Goal: Task Accomplishment & Management: Use online tool/utility

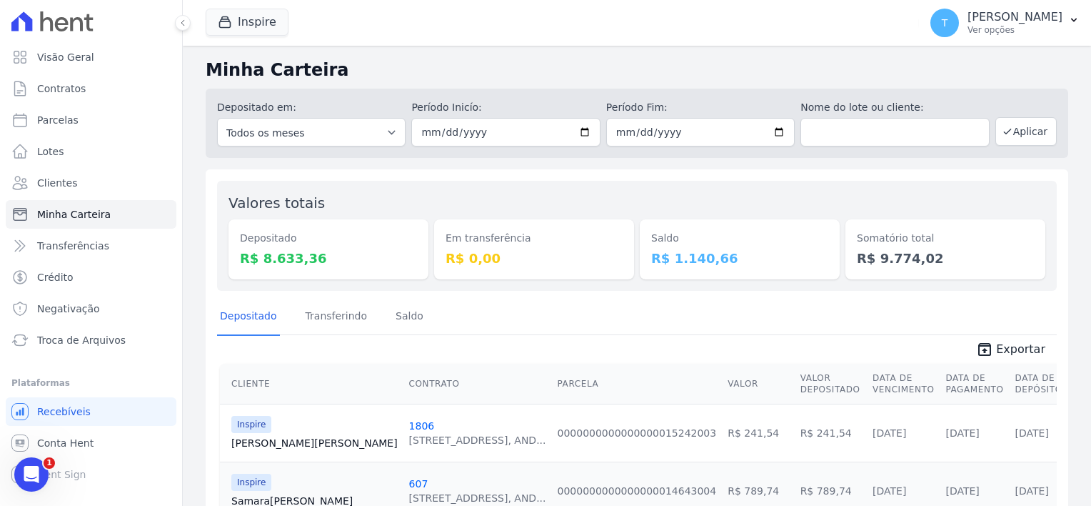
scroll to position [87, 0]
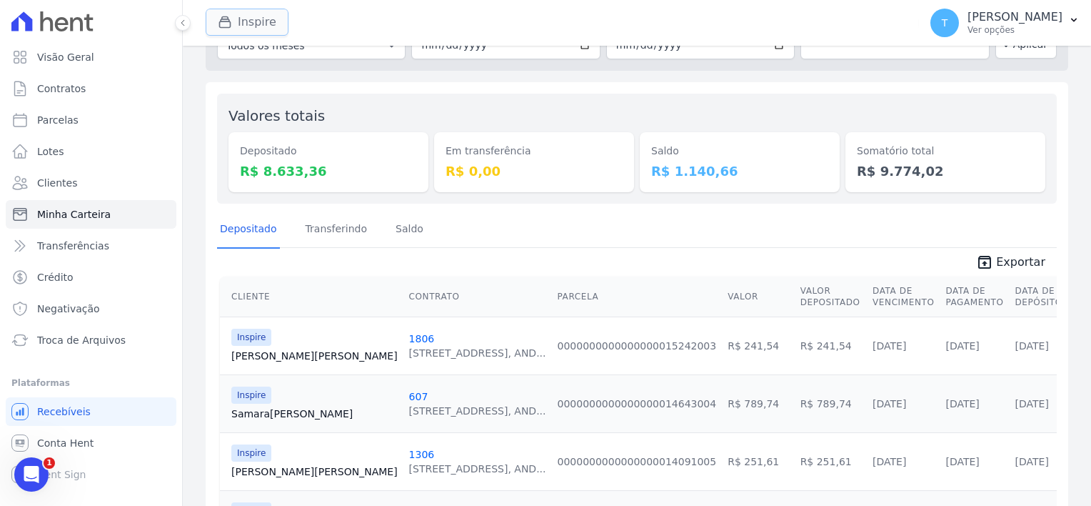
click at [225, 23] on icon "button" at bounding box center [225, 22] width 14 height 14
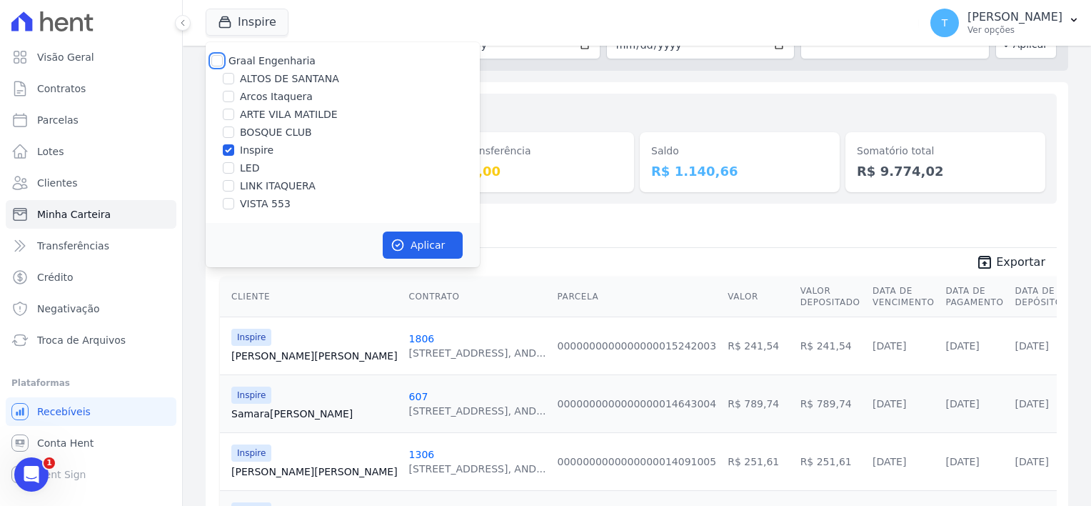
click at [219, 63] on input "Graal Engenharia" at bounding box center [216, 60] width 11 height 11
checkbox input "true"
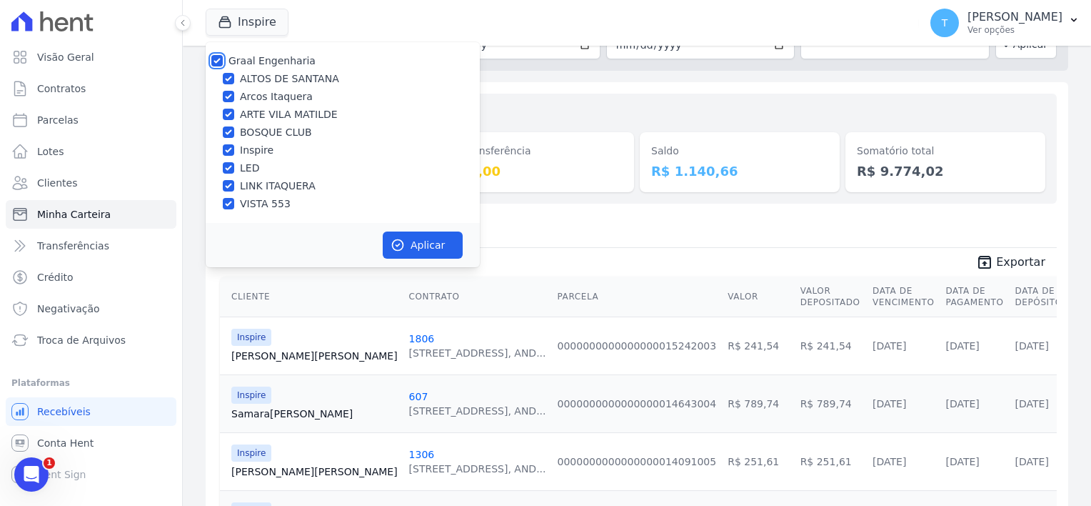
checkbox input "true"
click at [430, 240] on button "Aplicar" at bounding box center [423, 244] width 80 height 27
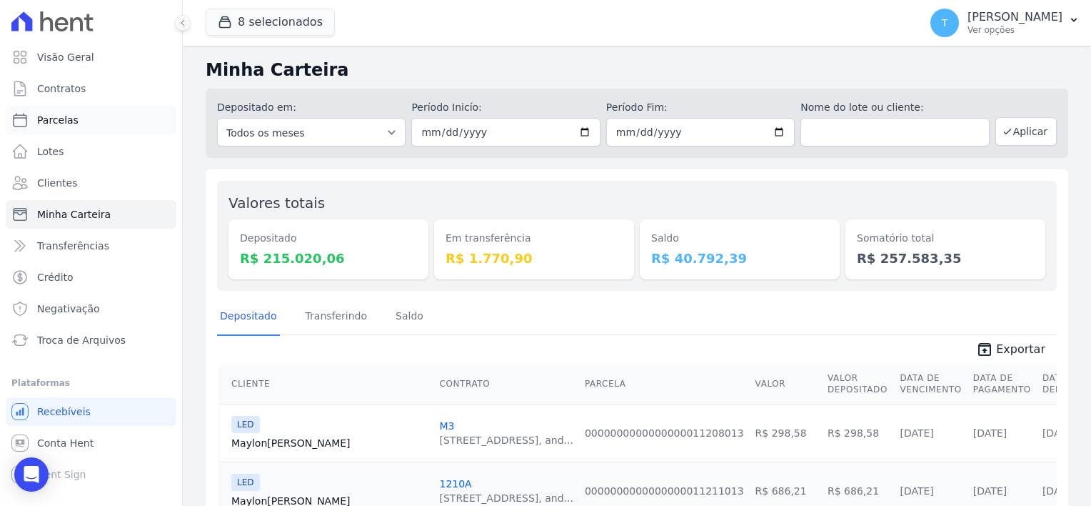
click at [74, 120] on link "Parcelas" at bounding box center [91, 120] width 171 height 29
select select
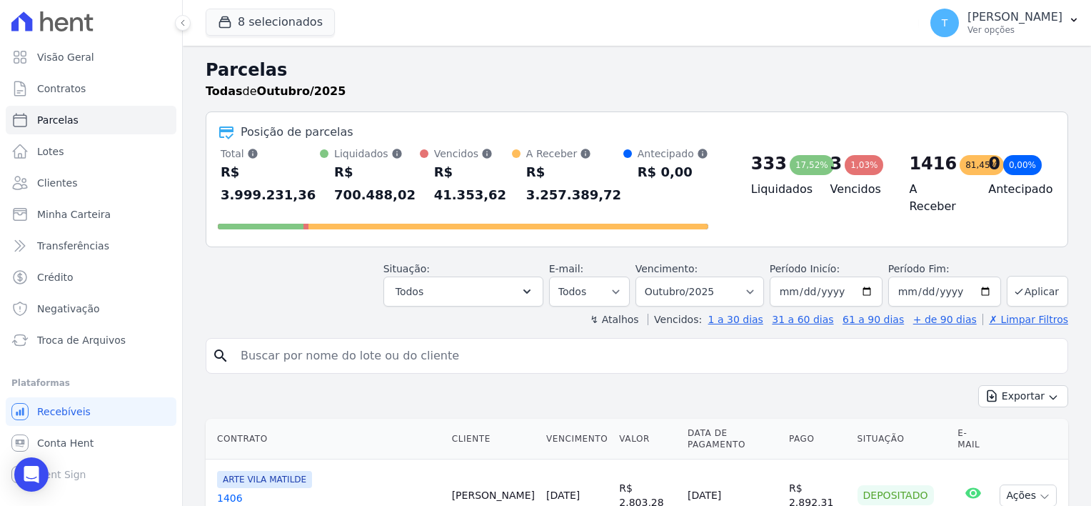
click at [435, 341] on input "search" at bounding box center [647, 355] width 830 height 29
paste input "[PERSON_NAME]"
type input "[PERSON_NAME]"
select select
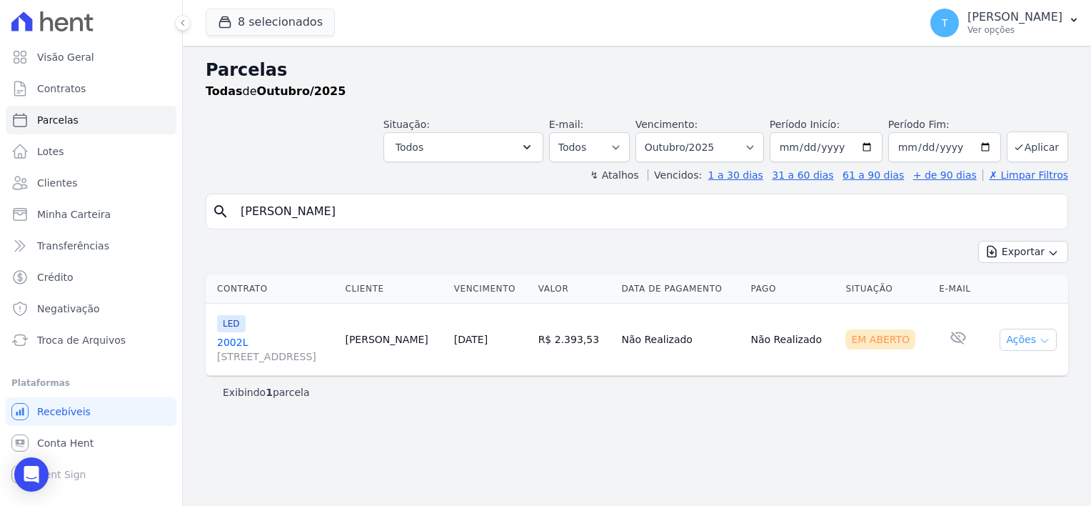
click at [1044, 341] on icon "button" at bounding box center [1044, 340] width 11 height 11
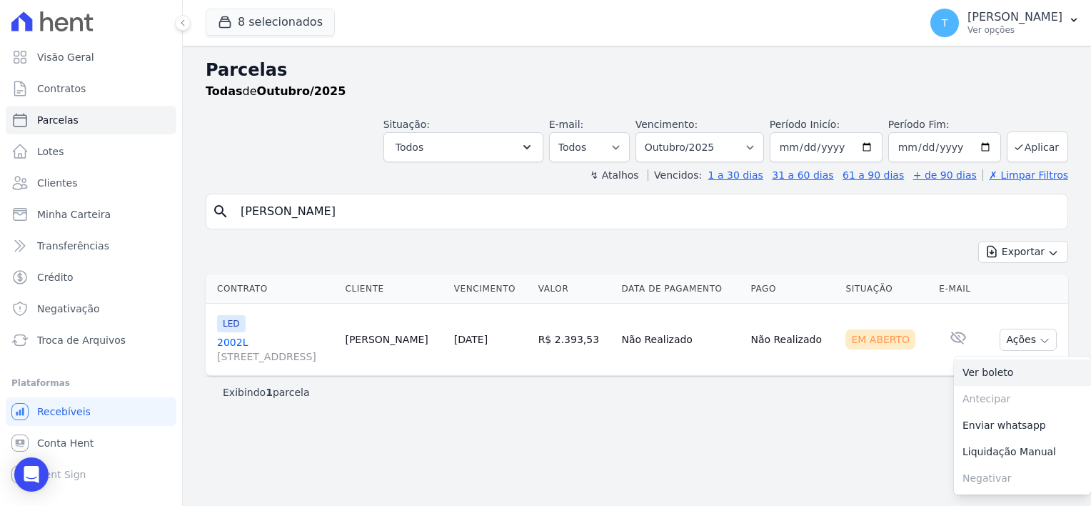
click at [992, 373] on link "Ver boleto" at bounding box center [1022, 372] width 137 height 26
drag, startPoint x: 380, startPoint y: 224, endPoint x: 374, endPoint y: 219, distance: 8.6
click at [380, 224] on div "search [PERSON_NAME]" at bounding box center [637, 212] width 863 height 36
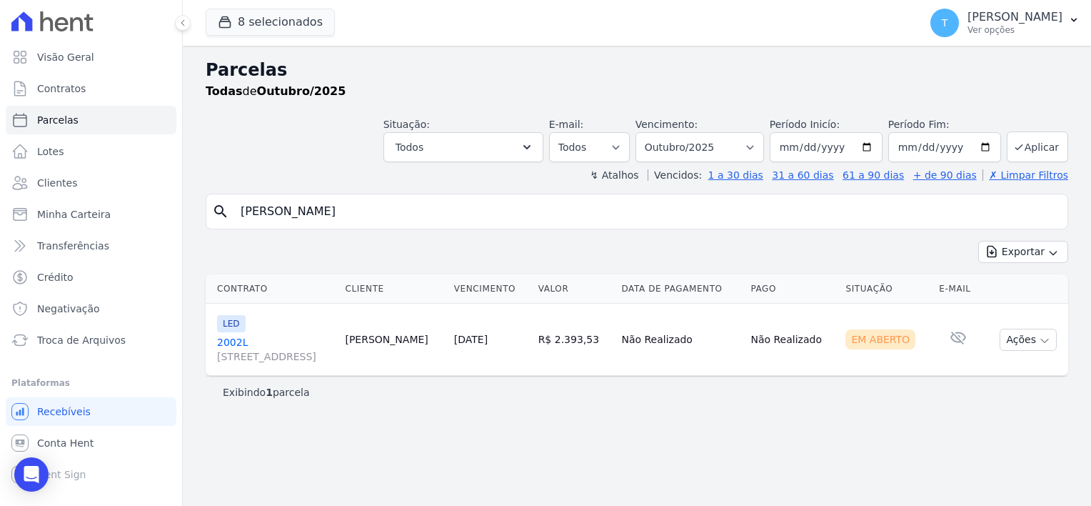
drag, startPoint x: 384, startPoint y: 211, endPoint x: 240, endPoint y: 207, distance: 143.6
click at [240, 207] on input "[PERSON_NAME]" at bounding box center [647, 211] width 830 height 29
paste input "[PERSON_NAME]"
type input "[PERSON_NAME]"
select select
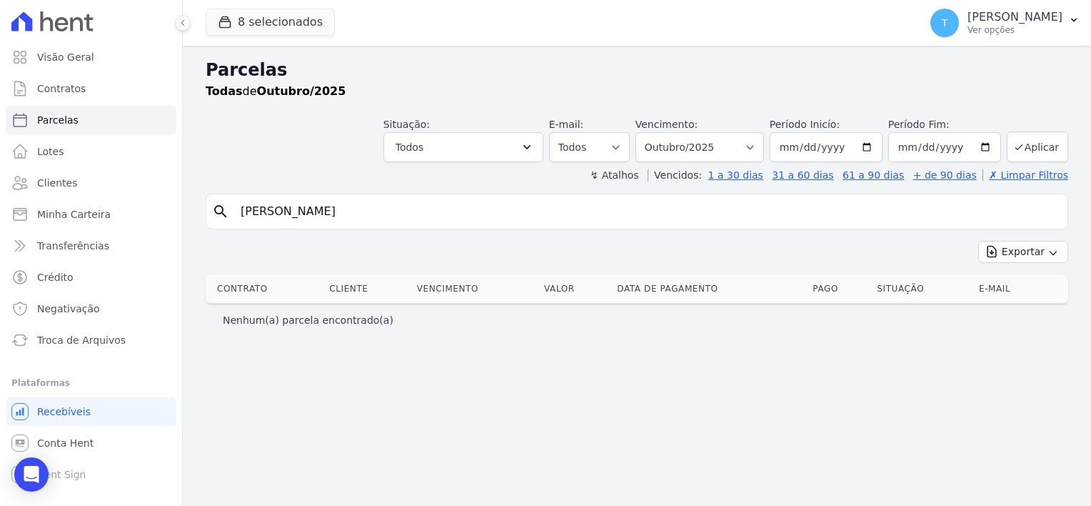
drag, startPoint x: 378, startPoint y: 211, endPoint x: 193, endPoint y: 216, distance: 185.1
click at [193, 216] on div "Parcelas Todas de Outubro/2025 Situação: Agendado Em Aberto Pago Processando Ca…" at bounding box center [637, 276] width 909 height 460
paste input "[PERSON_NAME]"
type input "[PERSON_NAME]"
select select
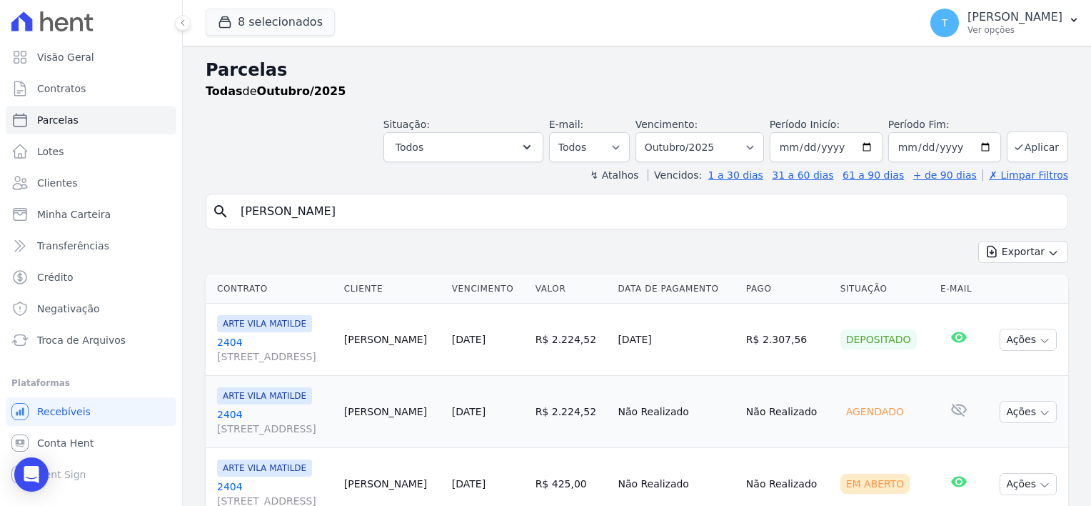
scroll to position [56, 0]
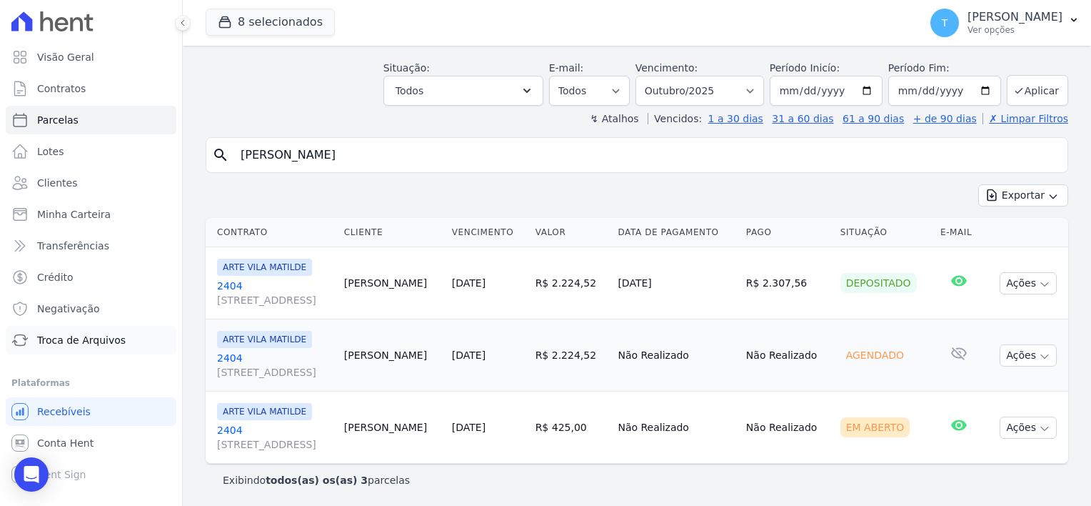
click at [84, 339] on span "Troca de Arquivos" at bounding box center [81, 340] width 89 height 14
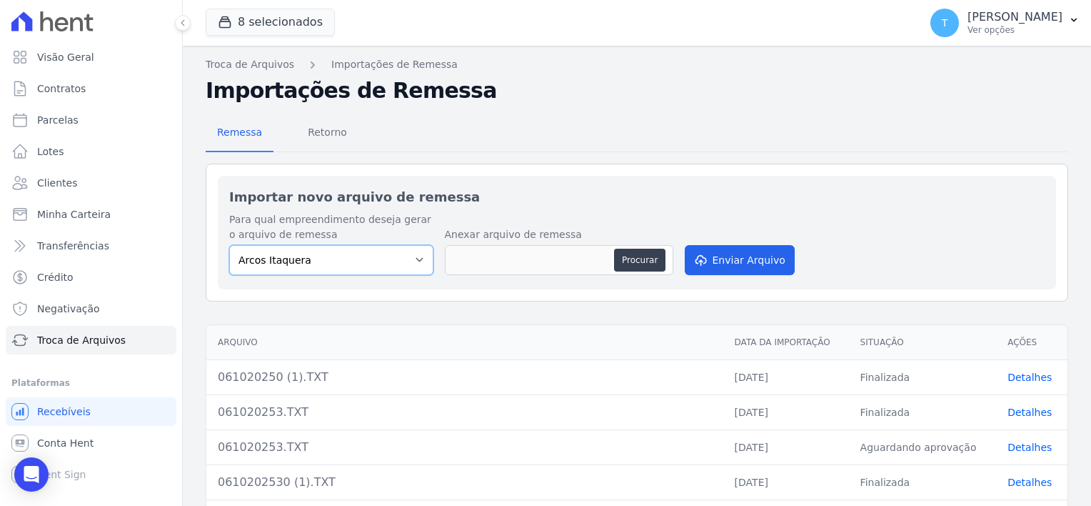
click at [411, 260] on select "Arcos Itaquera [GEOGRAPHIC_DATA] Inspire BOSQUE CLUB ARTE [GEOGRAPHIC_DATA] 553…" at bounding box center [331, 260] width 204 height 30
select select "f2036c47-f869-4cf7-aa49-d68e524f2024"
click at [229, 245] on select "Arcos Itaquera [GEOGRAPHIC_DATA] Inspire BOSQUE CLUB ARTE [GEOGRAPHIC_DATA] 553…" at bounding box center [331, 260] width 204 height 30
click at [628, 259] on button "Procurar" at bounding box center [639, 260] width 51 height 23
type input "071020250.TXT"
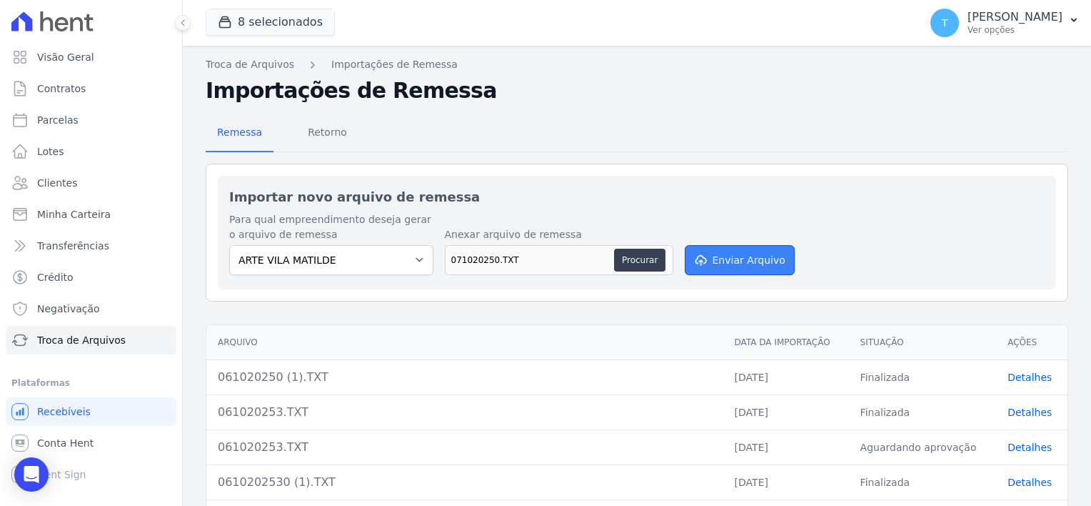
click at [747, 258] on button "Enviar Arquivo" at bounding box center [740, 260] width 110 height 30
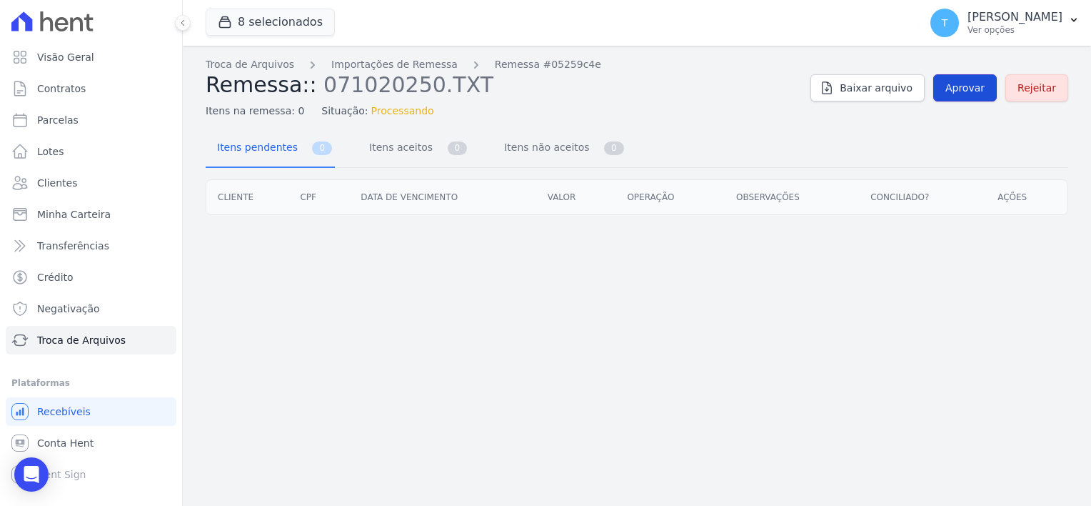
click at [966, 83] on span "Aprovar" at bounding box center [965, 88] width 39 height 14
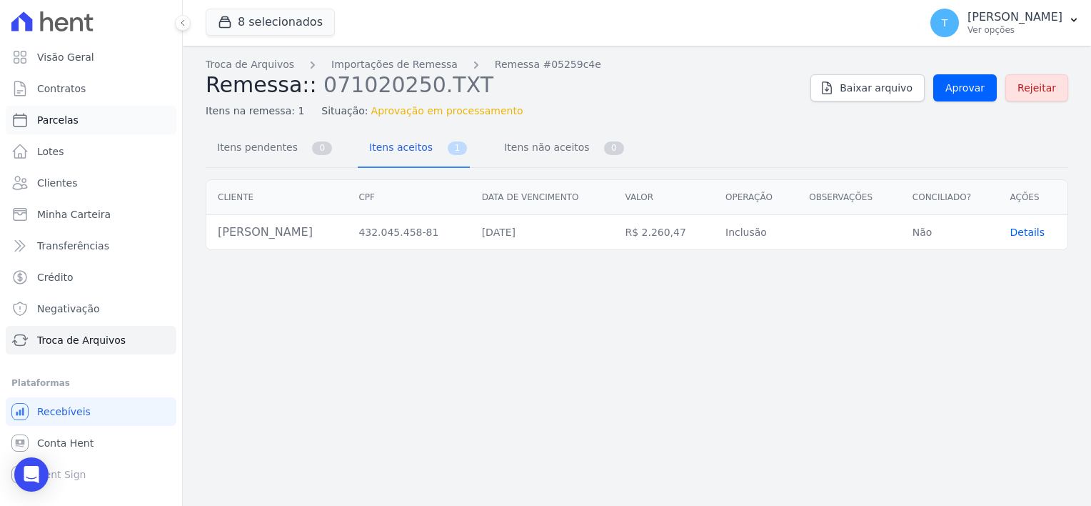
click at [53, 119] on span "Parcelas" at bounding box center [57, 120] width 41 height 14
select select
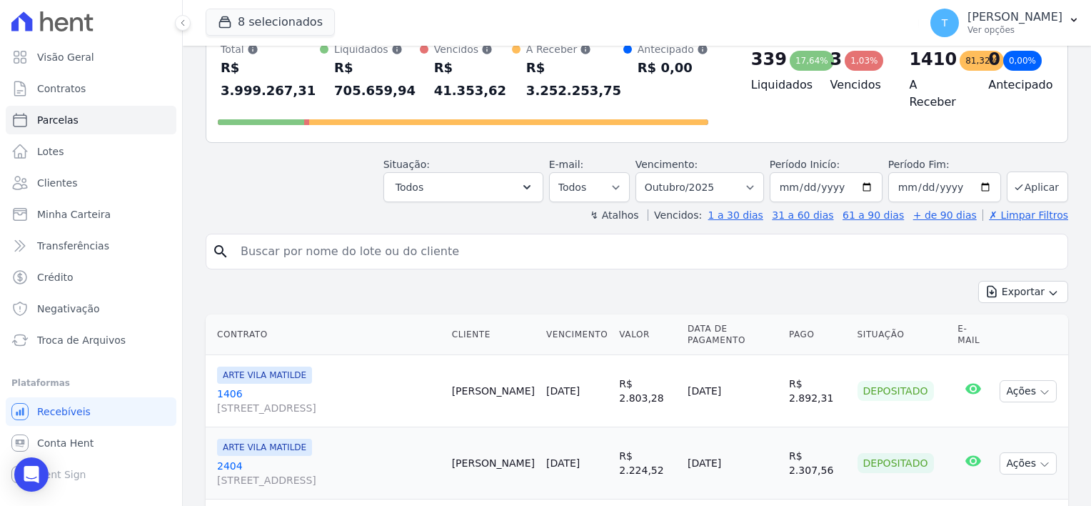
scroll to position [143, 0]
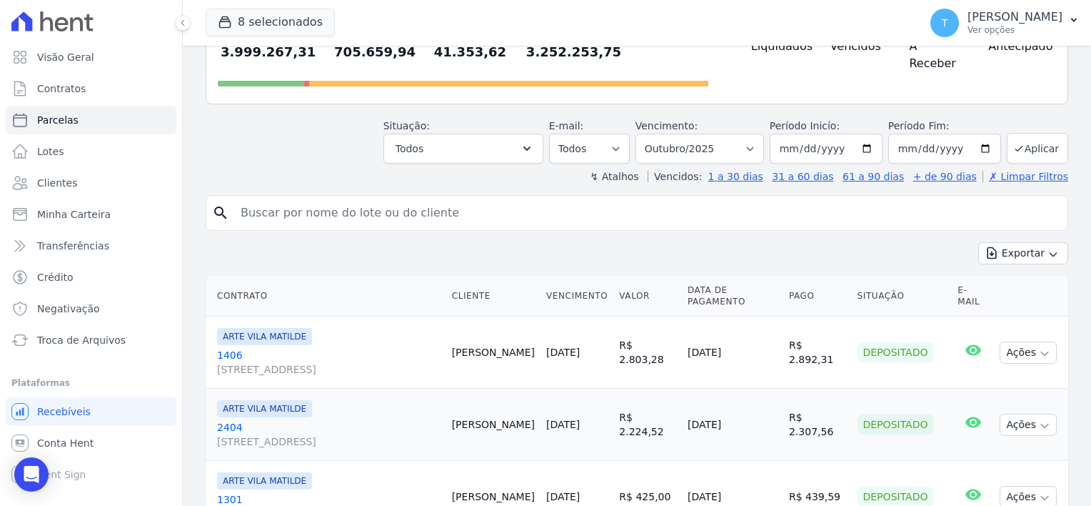
click at [499, 199] on input "search" at bounding box center [647, 213] width 830 height 29
paste input "[PERSON_NAME]"
type input "[PERSON_NAME]"
select select
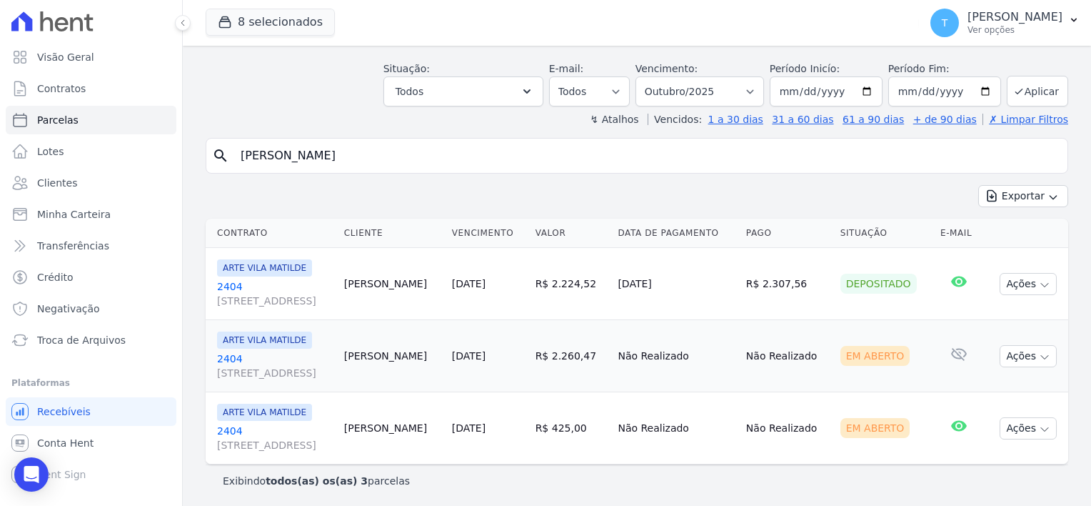
scroll to position [56, 0]
click at [1039, 354] on icon "button" at bounding box center [1044, 356] width 11 height 11
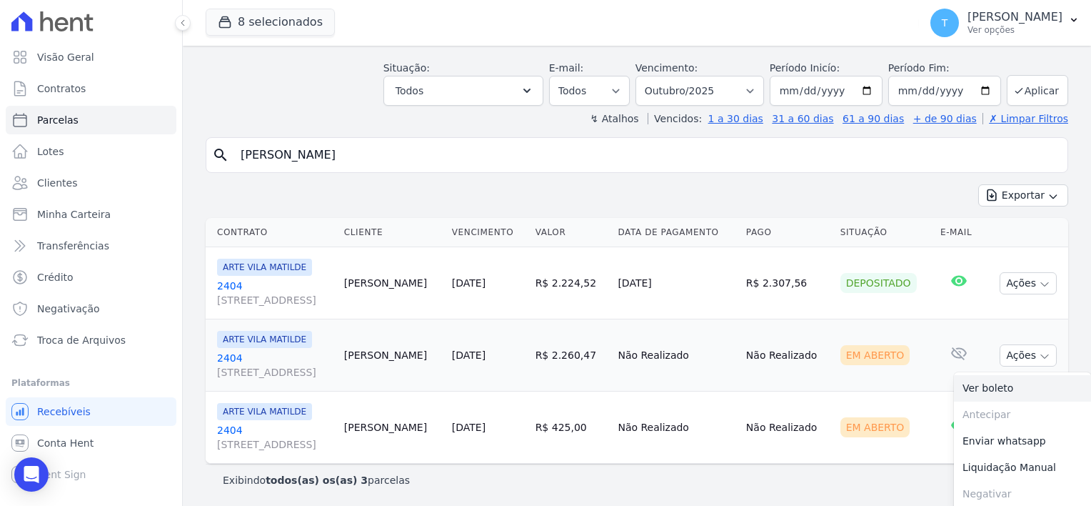
click at [1014, 383] on link "Ver boleto" at bounding box center [1022, 388] width 137 height 26
click at [834, 473] on div "Exibindo todos(as) os(as) 3 parcelas" at bounding box center [637, 480] width 829 height 14
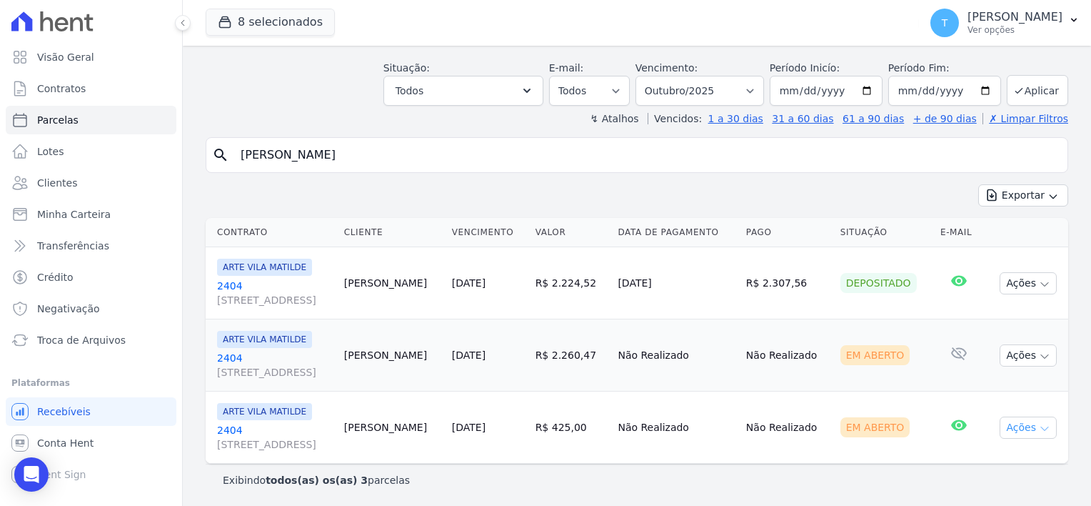
click at [1039, 426] on icon "button" at bounding box center [1044, 428] width 11 height 11
click at [997, 461] on link "Ver boleto" at bounding box center [1022, 460] width 137 height 26
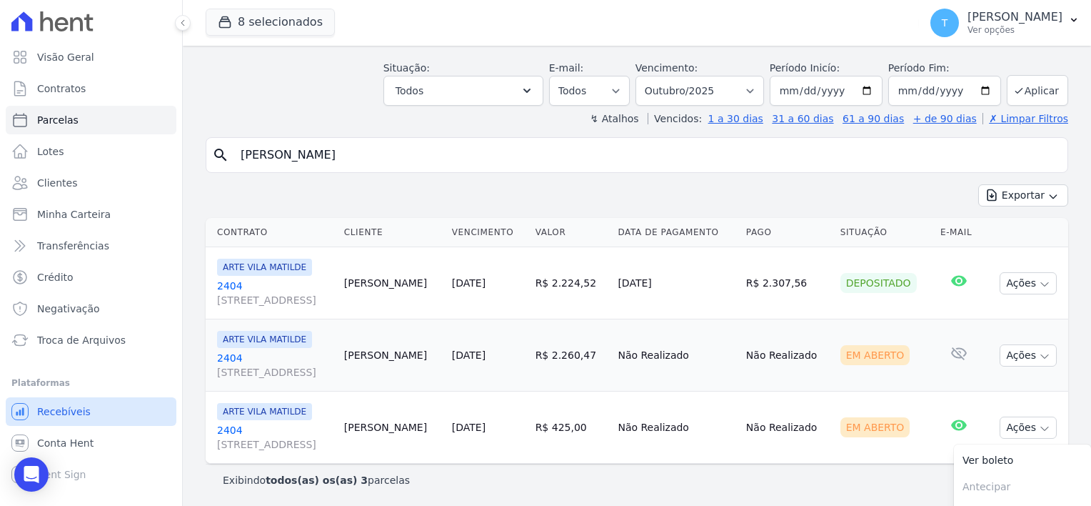
click at [72, 417] on span "Recebíveis" at bounding box center [64, 411] width 54 height 14
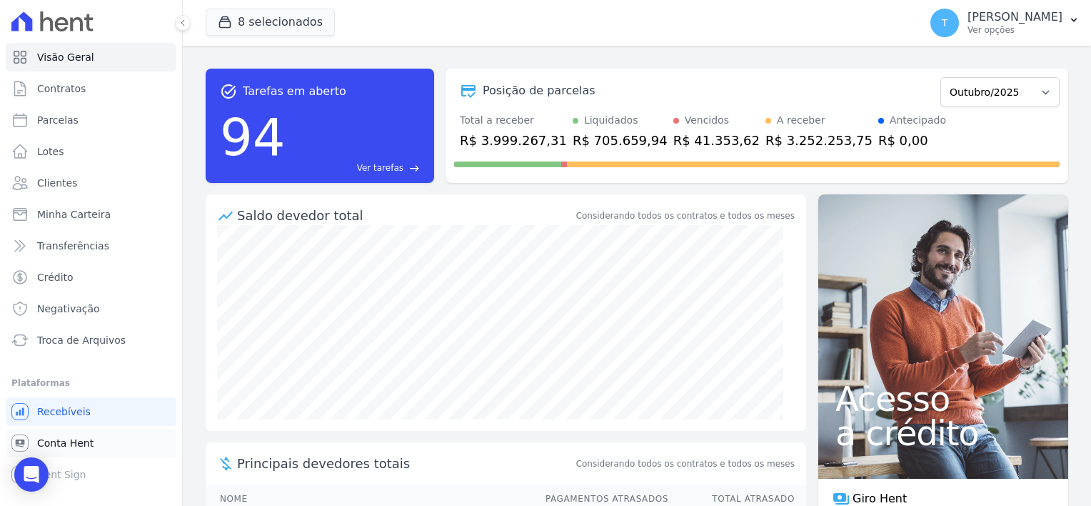
click at [77, 449] on span "Conta Hent" at bounding box center [65, 443] width 56 height 14
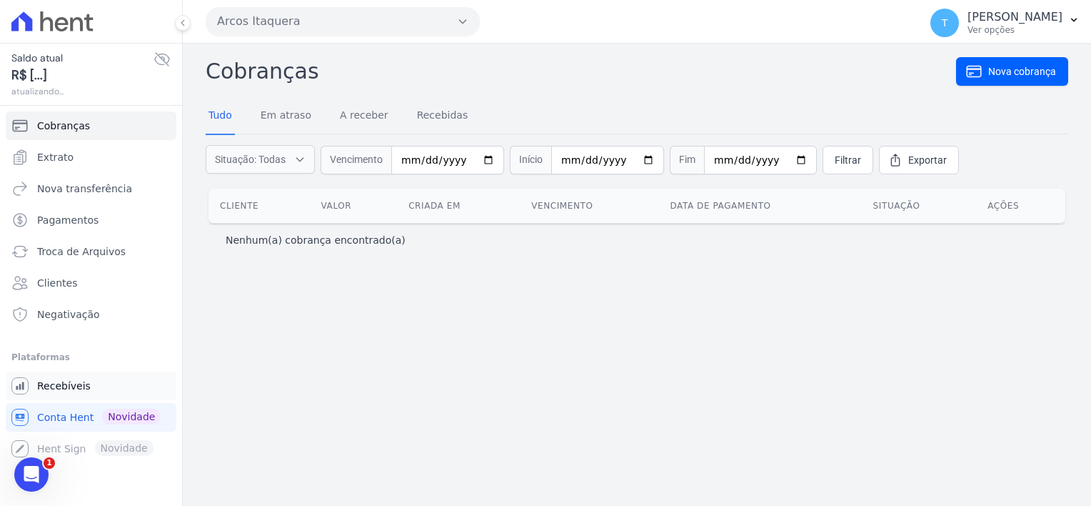
click at [49, 388] on span "Recebíveis" at bounding box center [64, 386] width 54 height 14
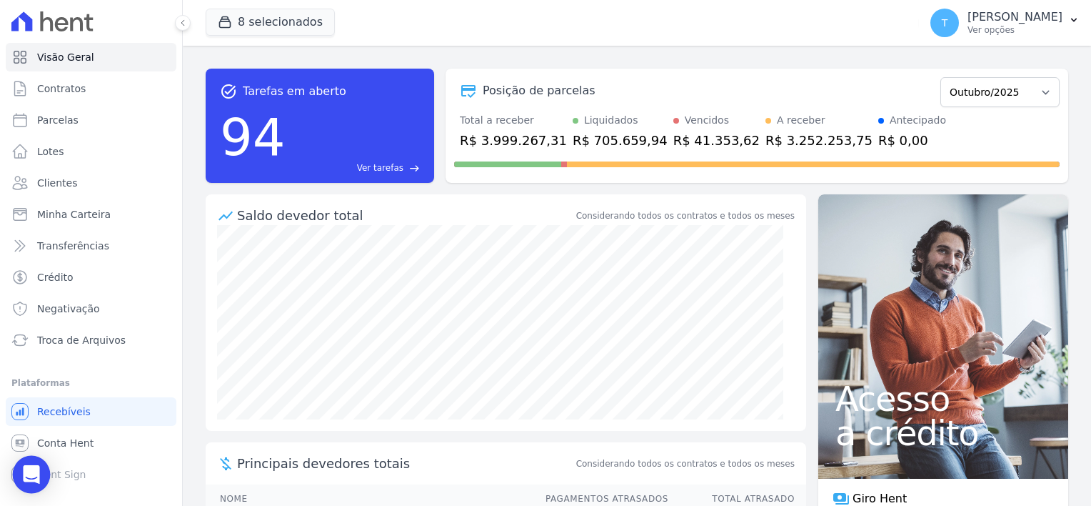
click at [33, 484] on div "Open Intercom Messenger" at bounding box center [32, 475] width 38 height 38
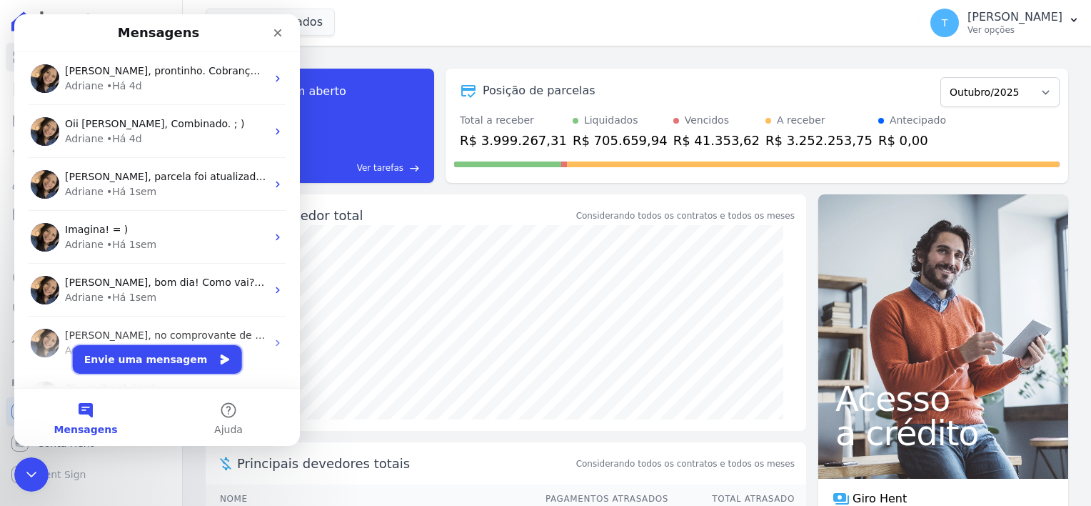
click at [116, 366] on button "Envie uma mensagem" at bounding box center [157, 359] width 169 height 29
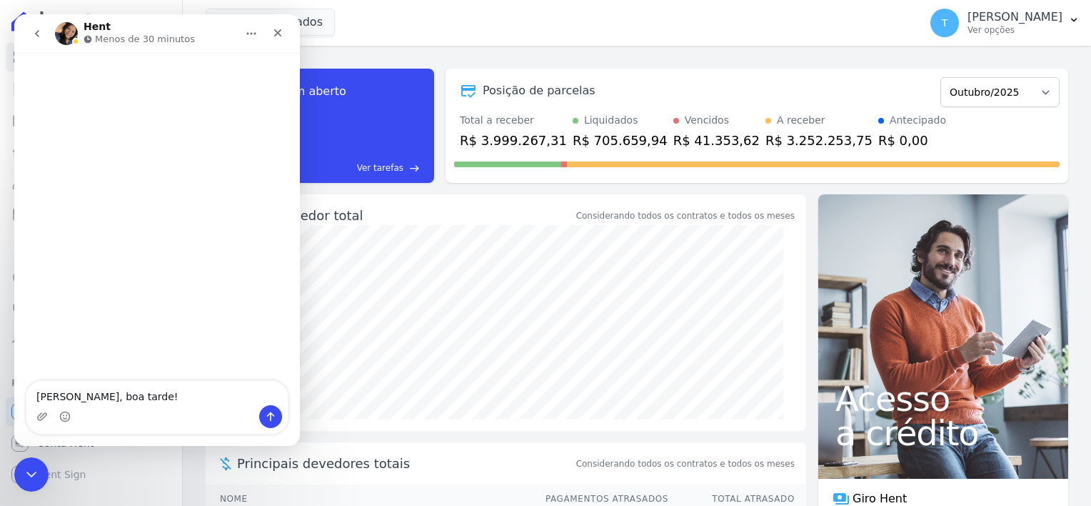
type textarea "[PERSON_NAME], boa tarde!"
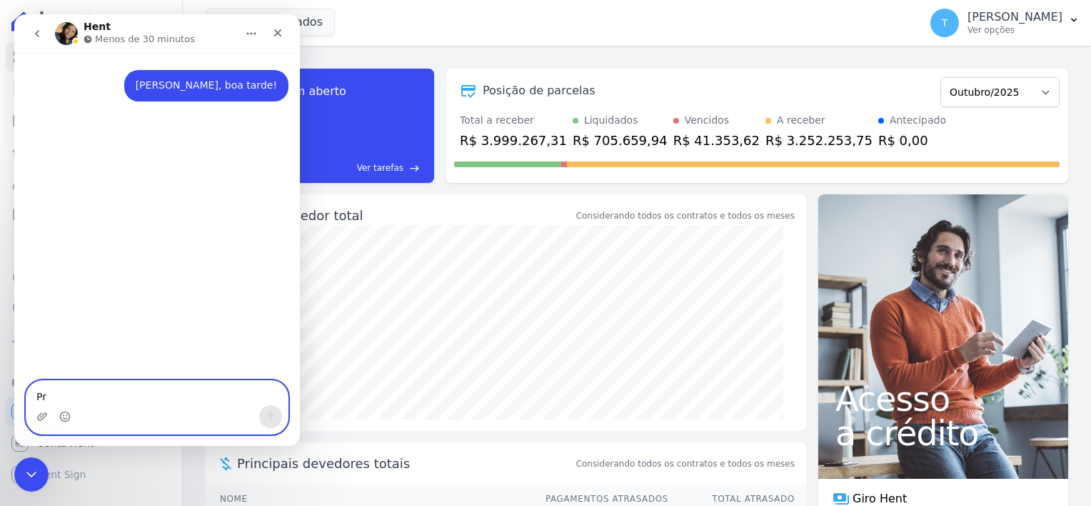
type textarea "Pre"
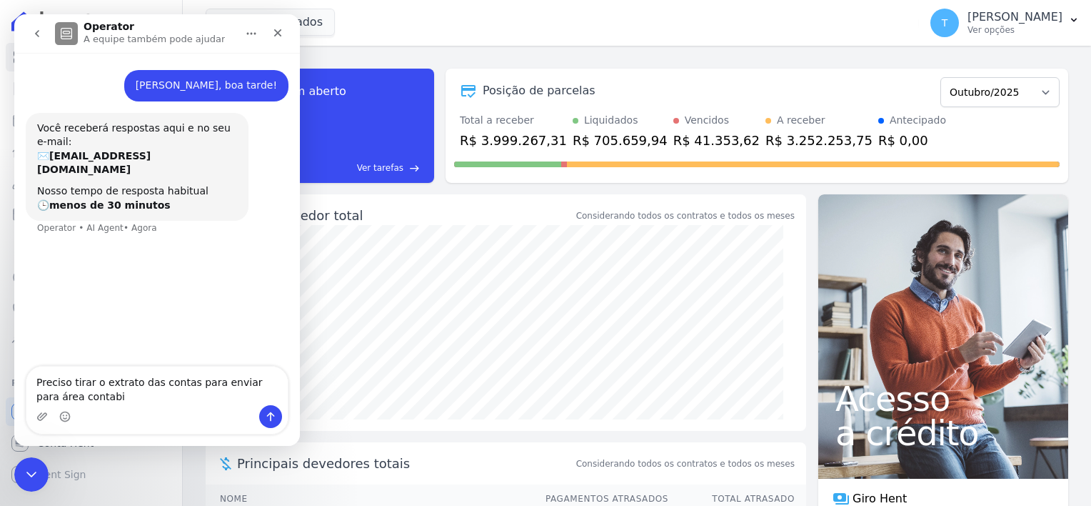
type textarea "Preciso tirar o extrato das contas para enviar para área contabil"
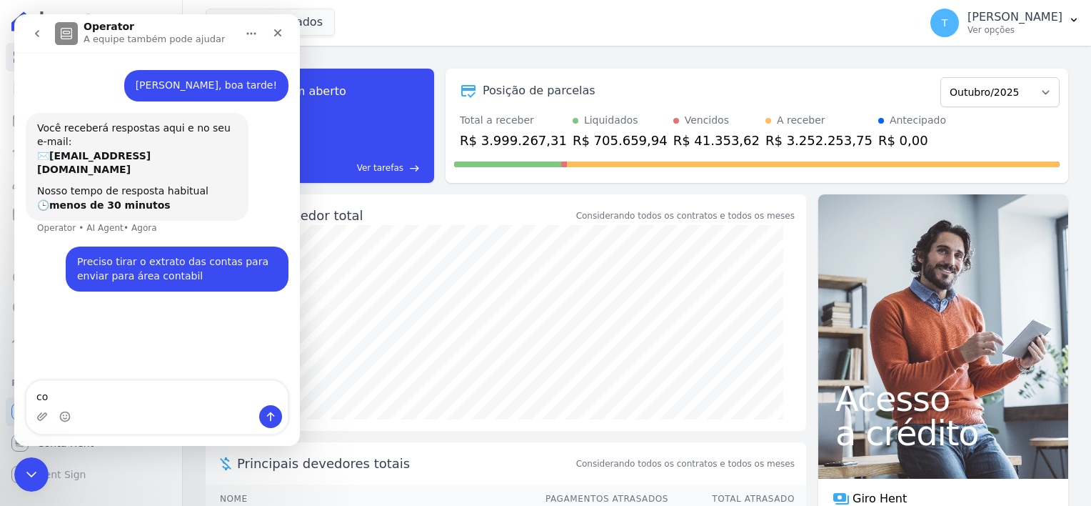
type textarea "c"
type textarea "poderia me orientar como faço"
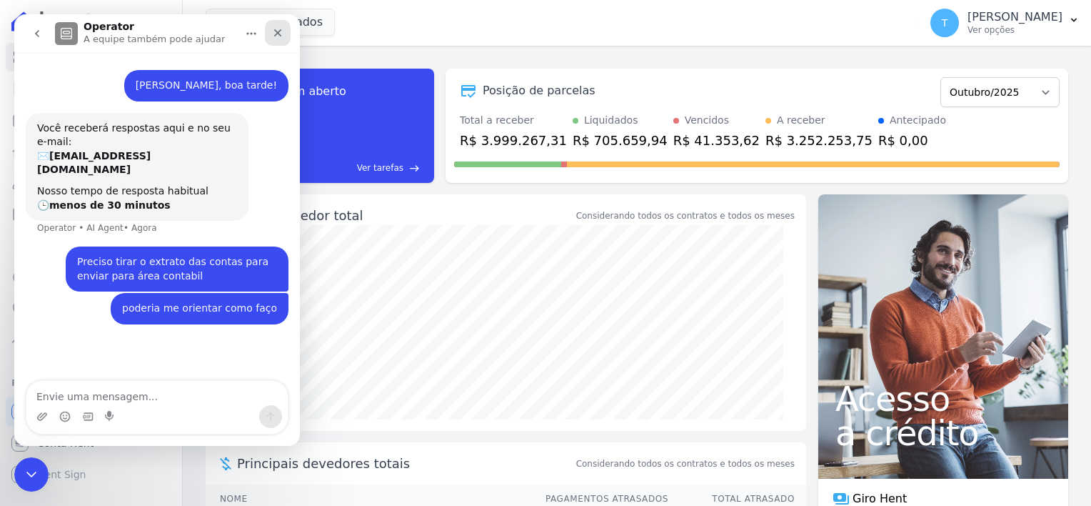
click at [278, 31] on icon "Fechar" at bounding box center [277, 32] width 11 height 11
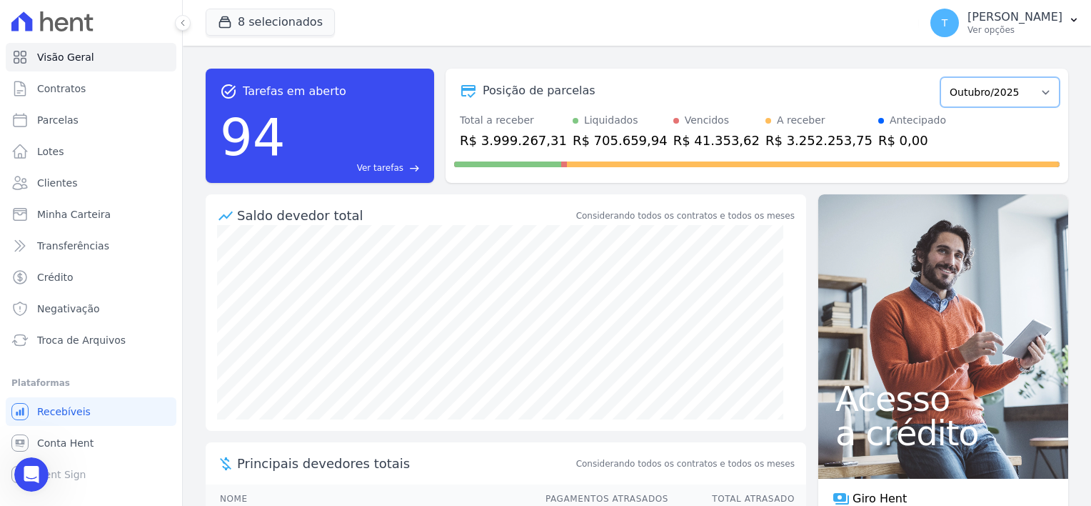
click at [1013, 97] on select "Julho/2017 Agosto/2017 Setembro/2017 Outubro/2017 Novembro/2017 Dezembro/2017 J…" at bounding box center [1000, 92] width 119 height 30
click at [983, 26] on p "Ver opções" at bounding box center [1015, 29] width 95 height 11
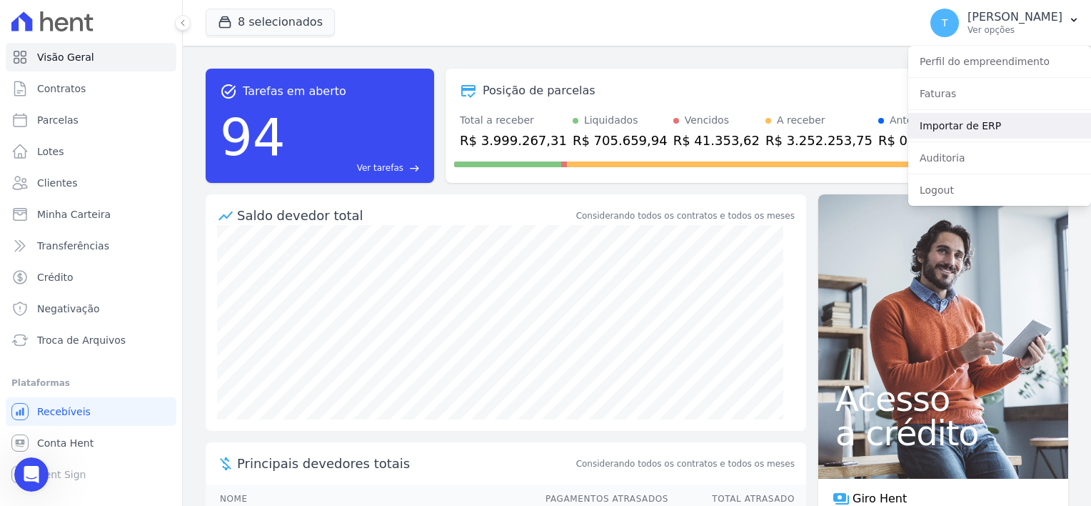
click at [971, 129] on link "Importar de ERP" at bounding box center [1000, 126] width 183 height 26
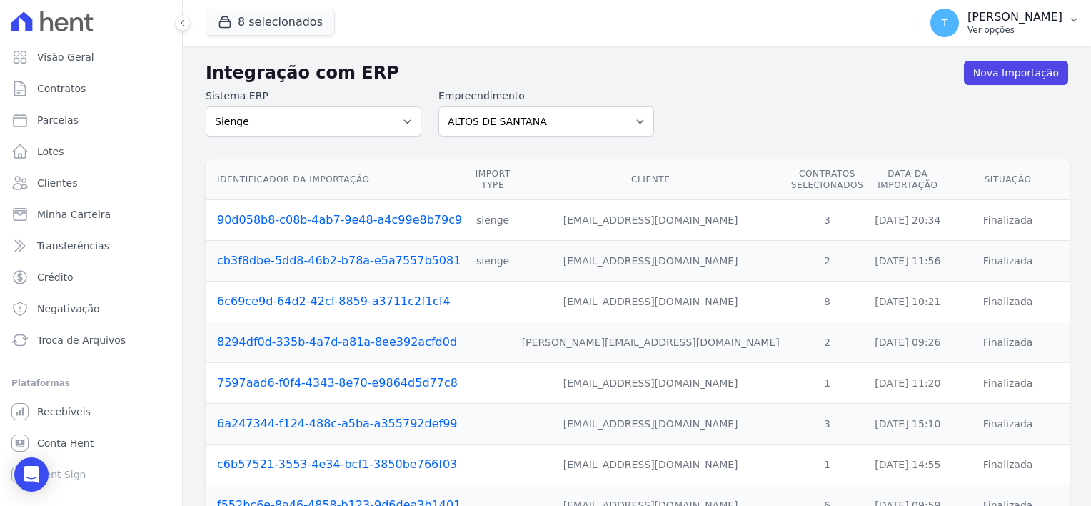
click at [985, 36] on div "T [PERSON_NAME] Ver opções" at bounding box center [997, 23] width 132 height 29
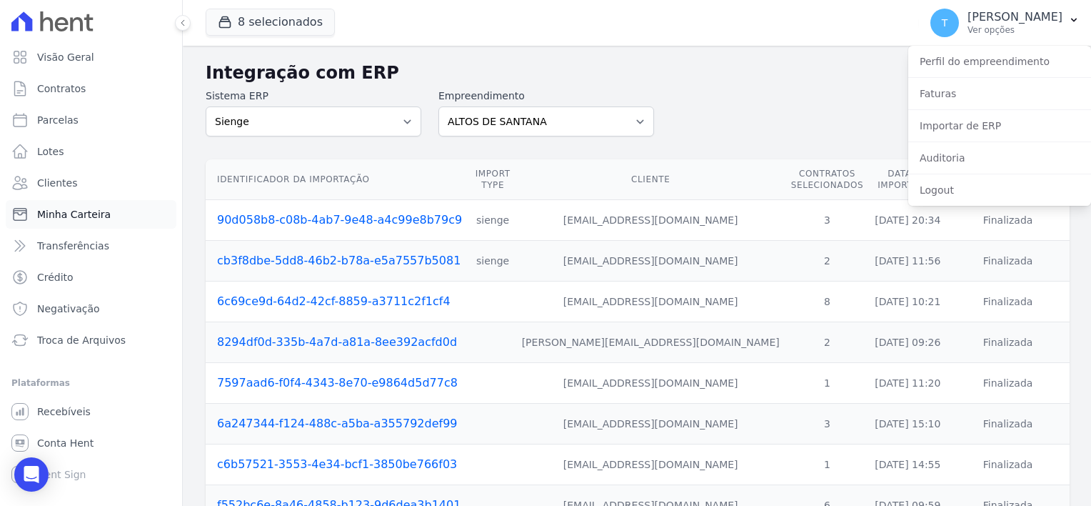
click at [68, 211] on span "Minha Carteira" at bounding box center [74, 214] width 74 height 14
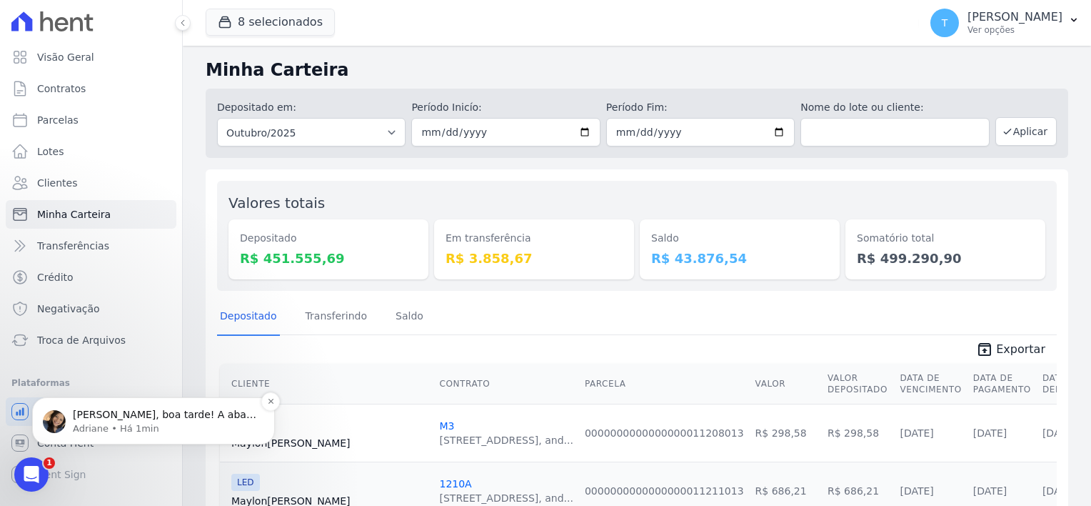
click at [81, 426] on p "Adriane • Há 1min" at bounding box center [165, 428] width 184 height 13
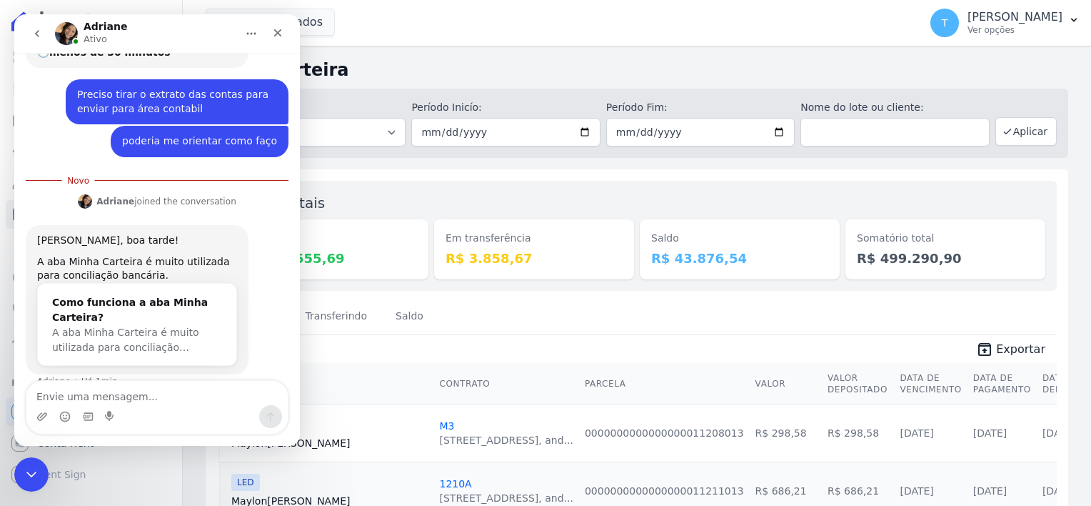
scroll to position [162, 0]
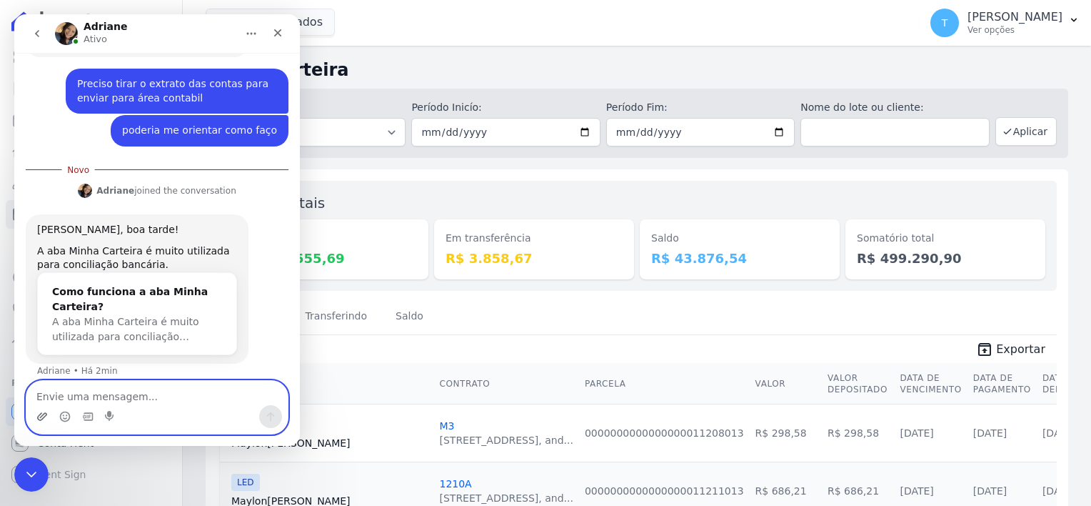
click at [40, 418] on icon "Upload do anexo" at bounding box center [41, 416] width 11 height 11
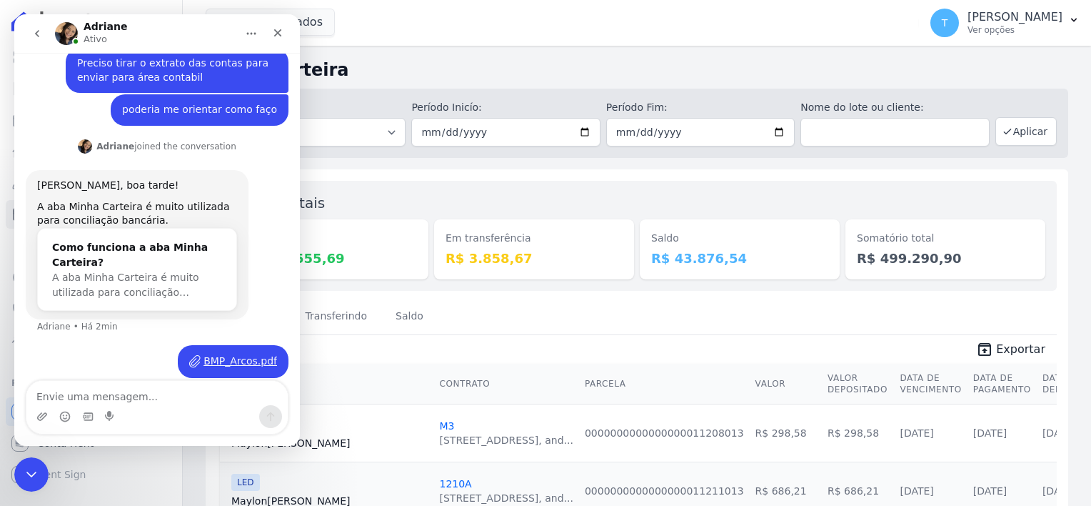
click at [169, 407] on div "Messenger da Intercom" at bounding box center [156, 416] width 261 height 23
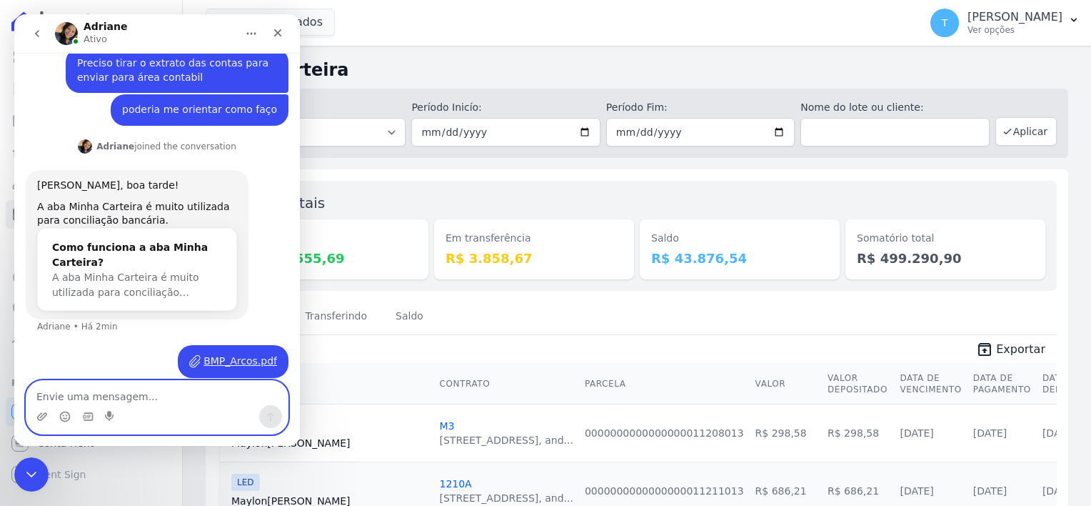
click at [159, 389] on textarea "Envie uma mensagem..." at bounding box center [156, 393] width 261 height 24
type textarea "esse relatório que precisava"
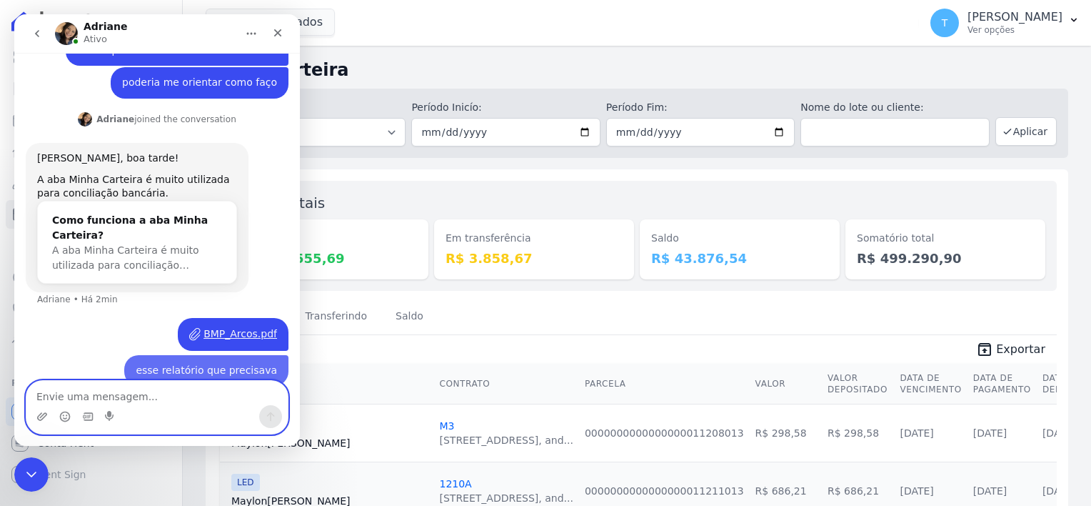
scroll to position [215, 0]
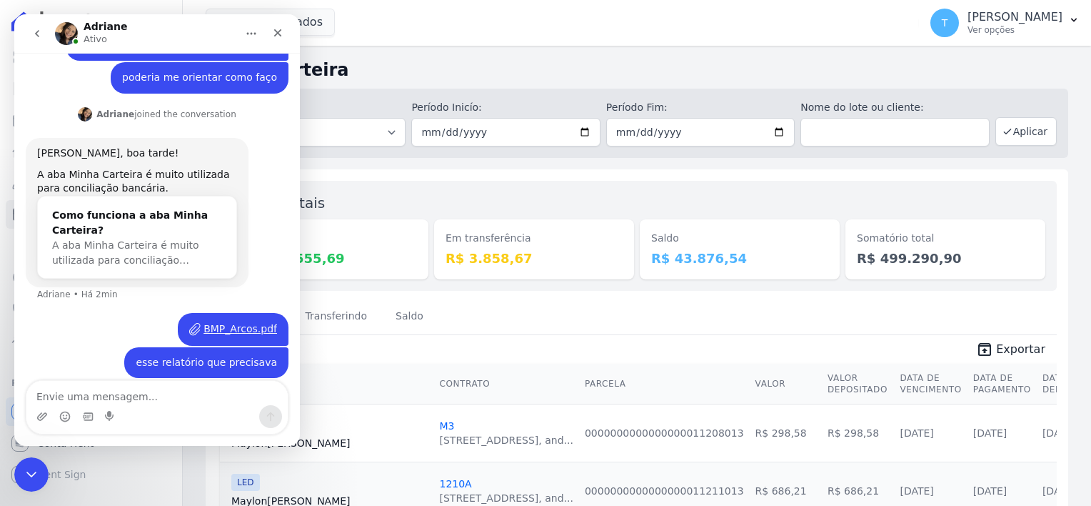
click at [234, 321] on div "BMP_Arcos.pdf" at bounding box center [241, 328] width 74 height 15
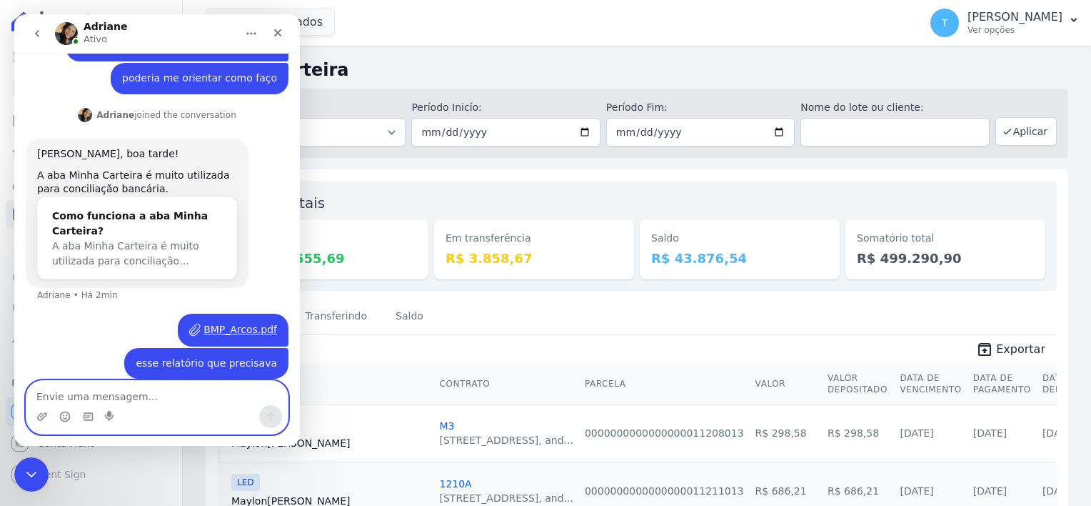
click at [89, 398] on textarea "Envie uma mensagem..." at bounding box center [156, 393] width 261 height 24
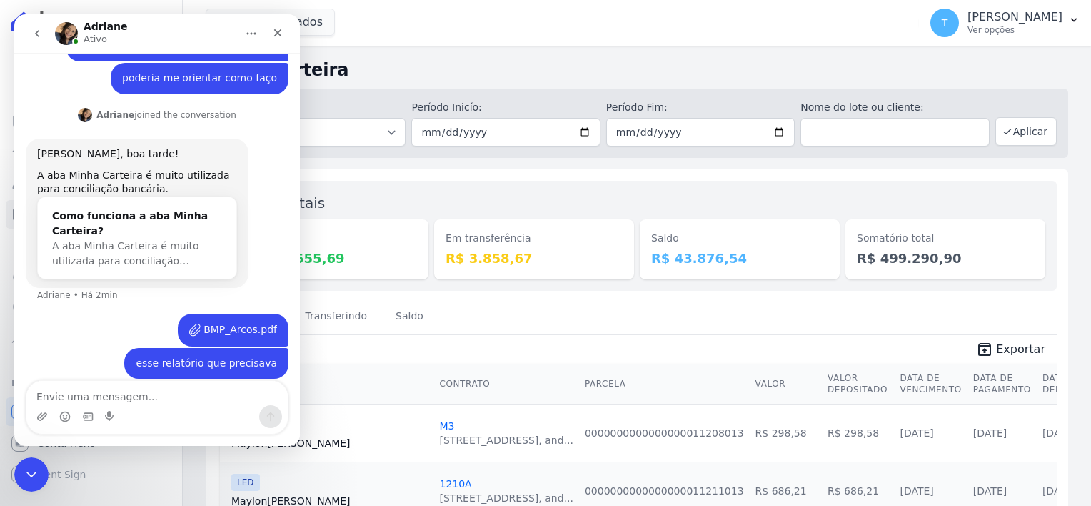
click at [39, 32] on icon "go back" at bounding box center [36, 33] width 11 height 11
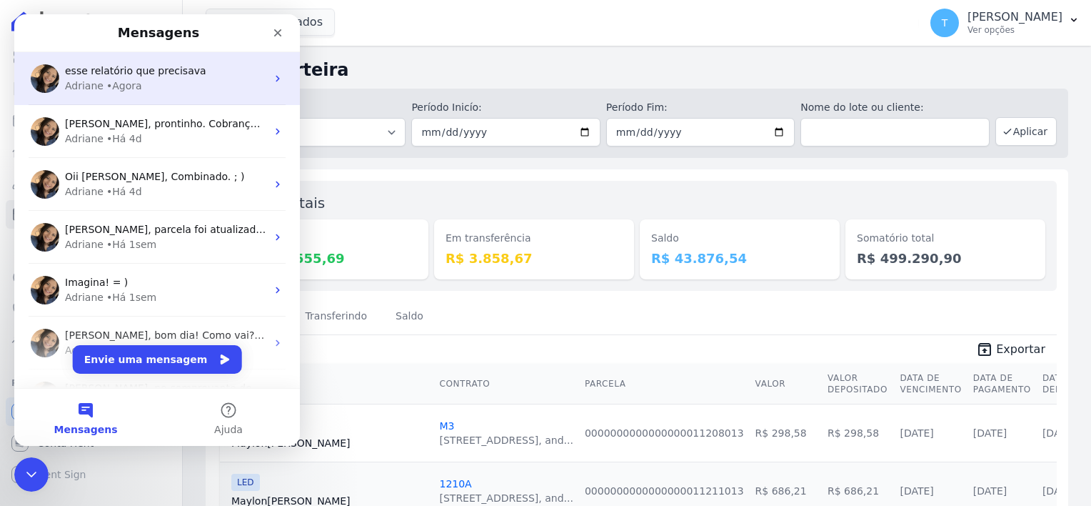
click at [188, 93] on div "Adriane • Agora" at bounding box center [165, 86] width 201 height 15
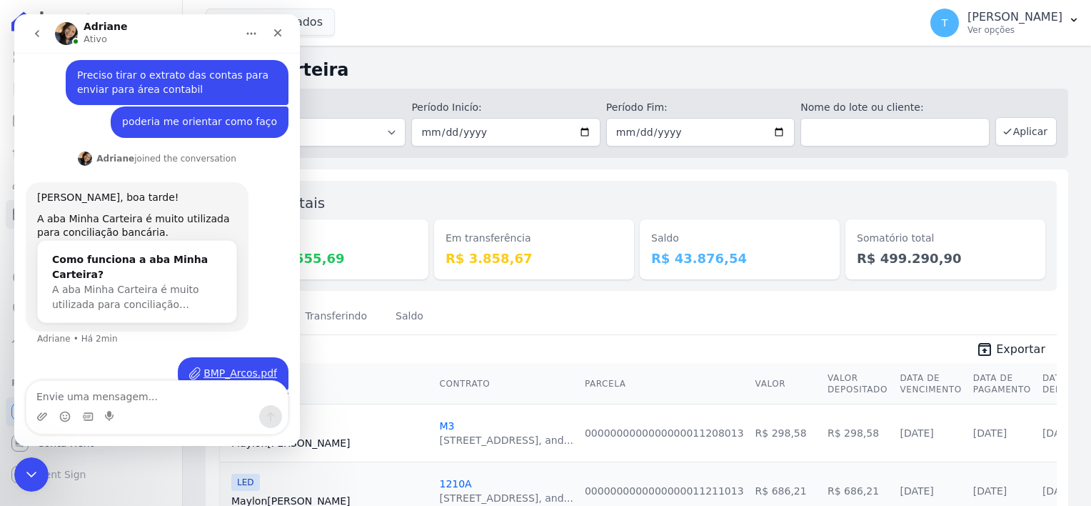
scroll to position [215, 0]
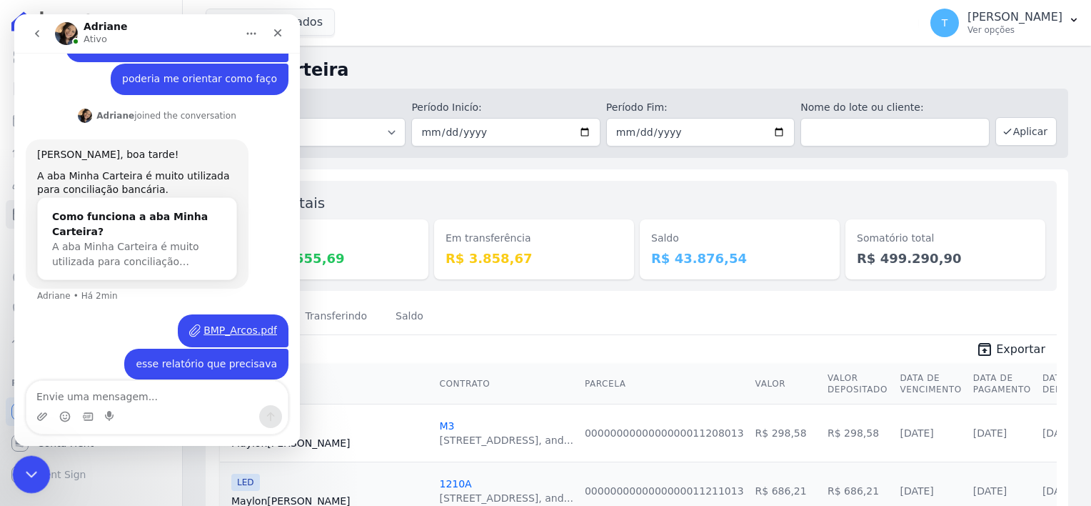
click at [29, 472] on icon "Encerramento do Messenger da Intercom" at bounding box center [29, 472] width 17 height 17
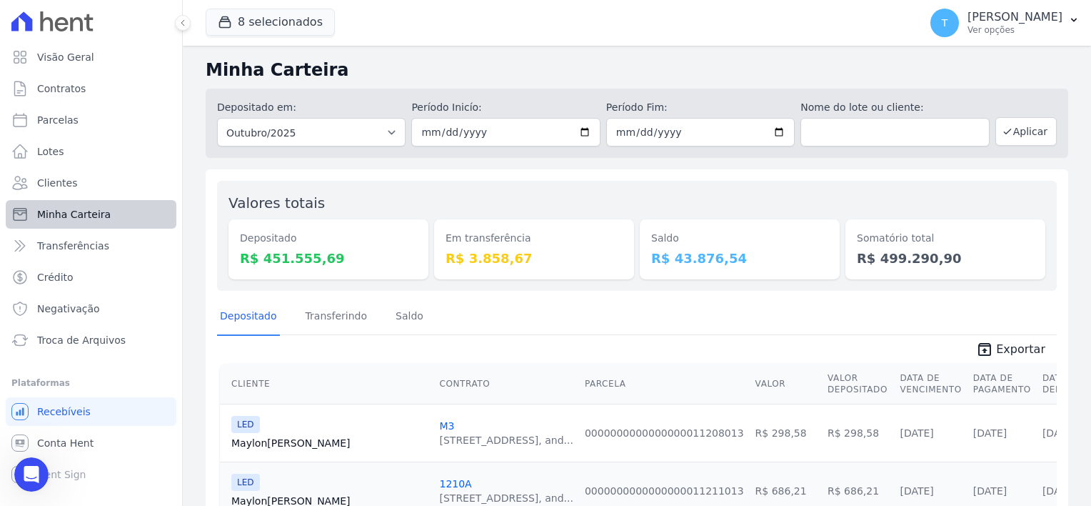
scroll to position [214, 0]
click at [74, 210] on span "Minha Carteira" at bounding box center [74, 214] width 74 height 14
click at [259, 17] on button "8 selecionados" at bounding box center [270, 22] width 129 height 27
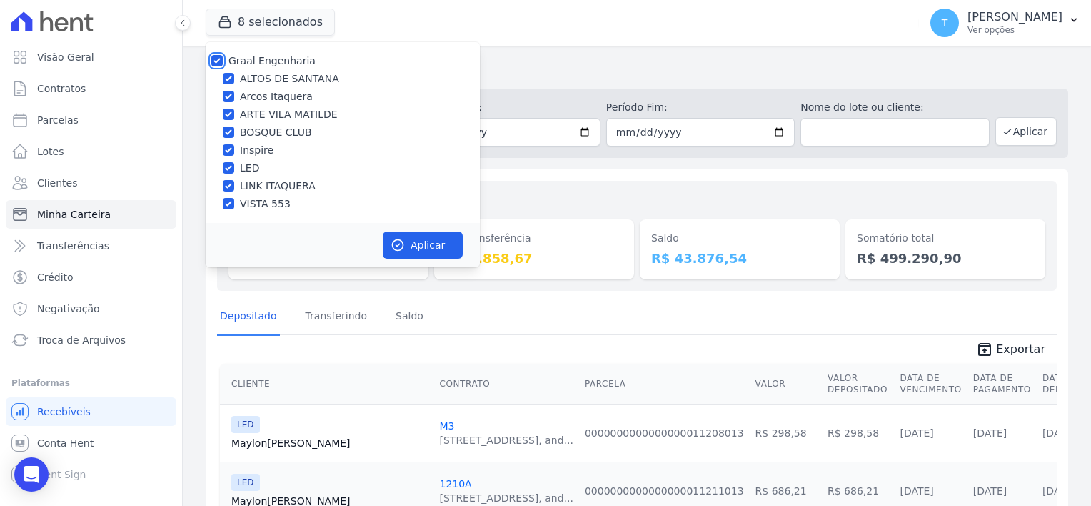
click at [214, 63] on input "Graal Engenharia" at bounding box center [216, 60] width 11 height 11
checkbox input "false"
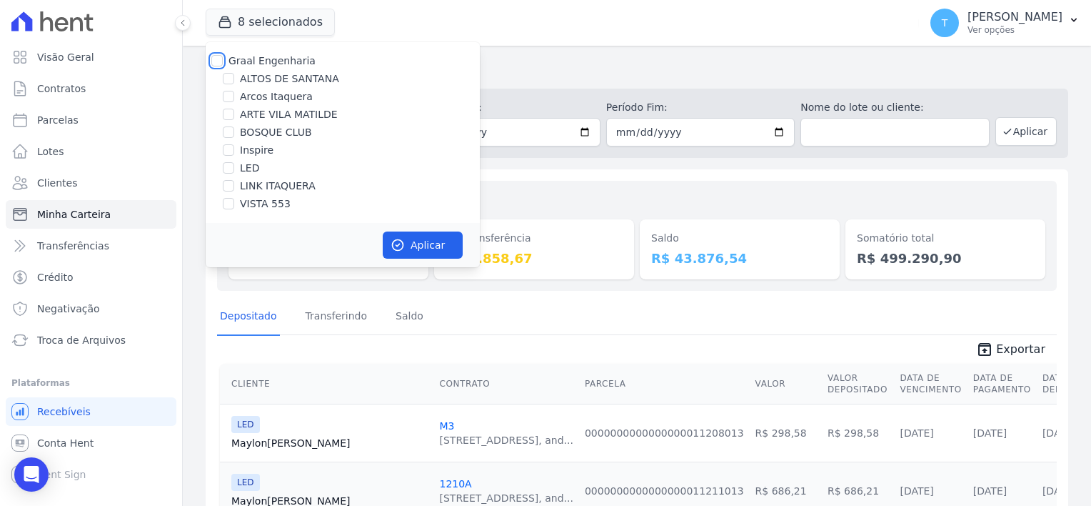
checkbox input "false"
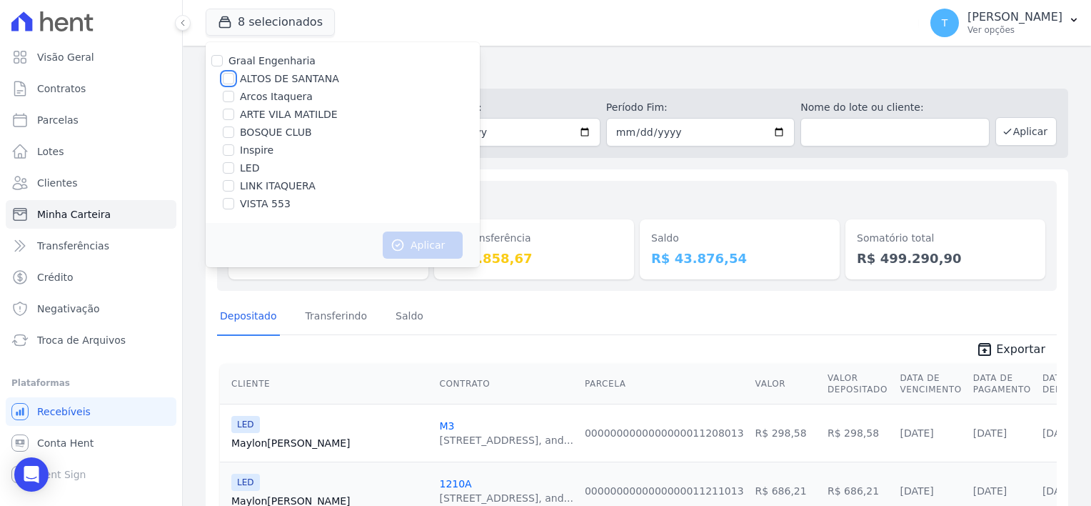
click at [234, 76] on input "ALTOS DE SANTANA" at bounding box center [228, 78] width 11 height 11
checkbox input "true"
click at [397, 245] on icon "button" at bounding box center [398, 245] width 11 height 11
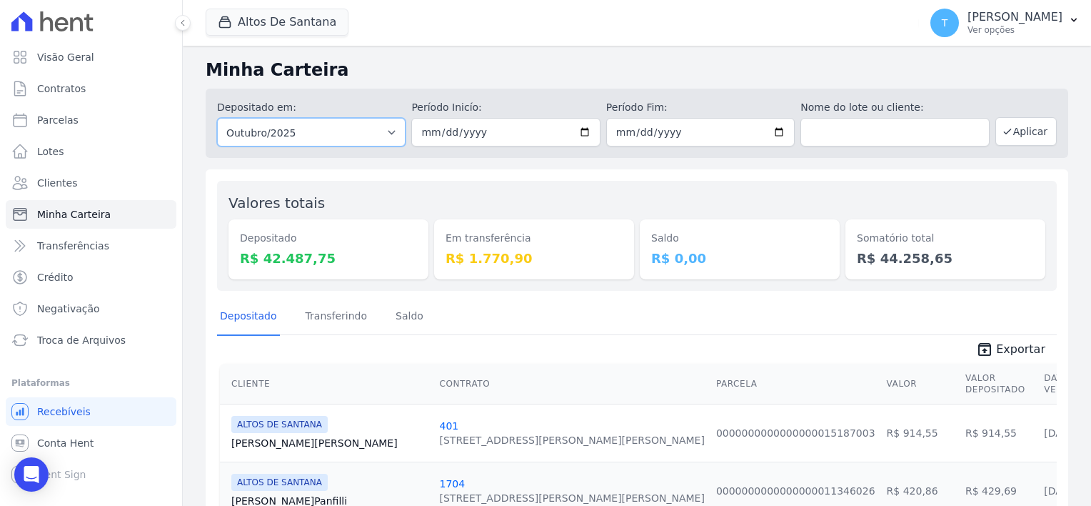
click at [391, 132] on select "Todos os meses Março/2022 Abril/2022 Maio/2022 Junho/2022 Julho/2022 Agosto/202…" at bounding box center [311, 132] width 189 height 29
select select "09/2025"
click at [217, 118] on select "Todos os meses Março/2022 Abril/2022 Maio/2022 Junho/2022 Julho/2022 Agosto/202…" at bounding box center [311, 132] width 189 height 29
click at [574, 131] on input "date" at bounding box center [505, 132] width 189 height 29
type input "[DATE]"
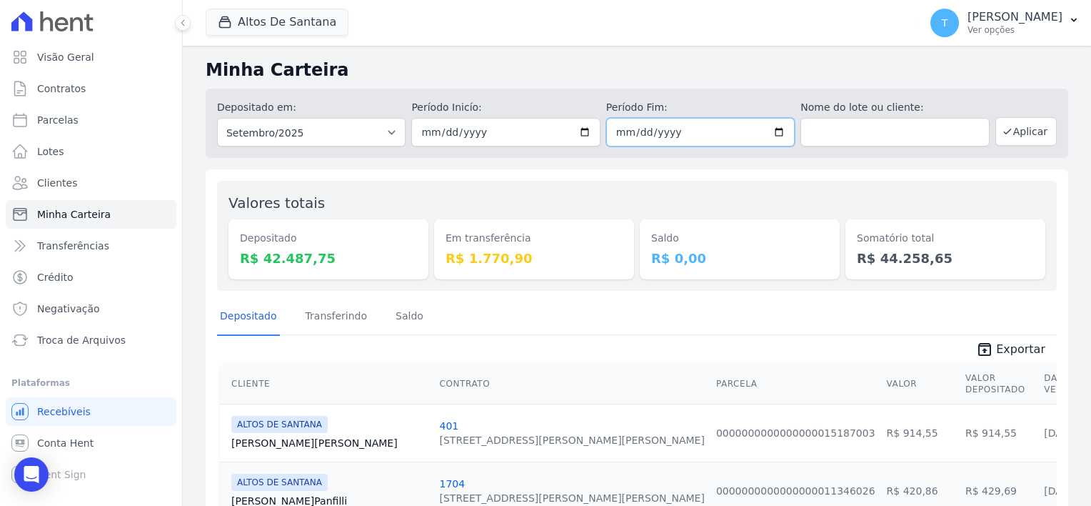
click at [771, 131] on input "date" at bounding box center [700, 132] width 189 height 29
type input "[DATE]"
click at [72, 446] on span "Conta Hent" at bounding box center [65, 443] width 56 height 14
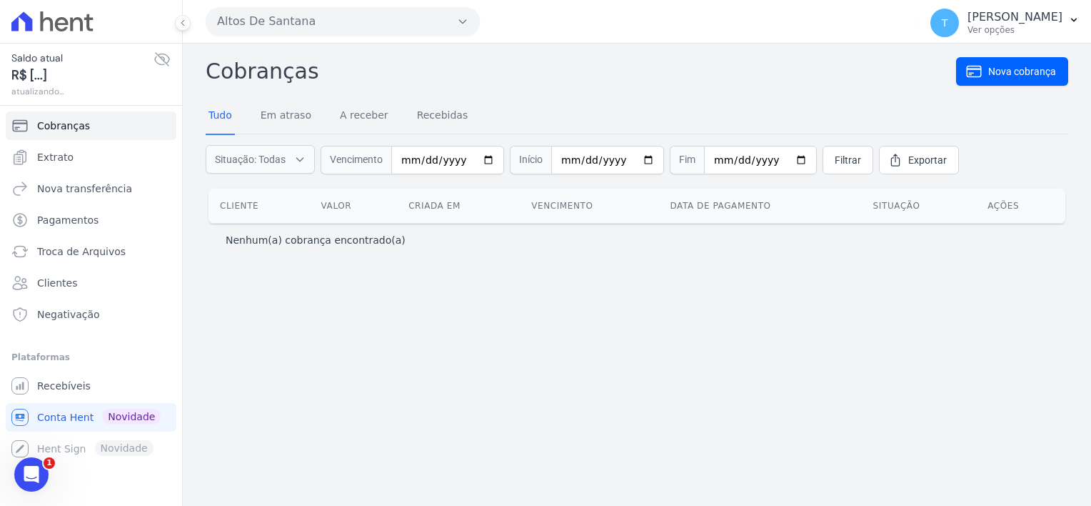
click at [464, 19] on icon "button" at bounding box center [462, 21] width 11 height 11
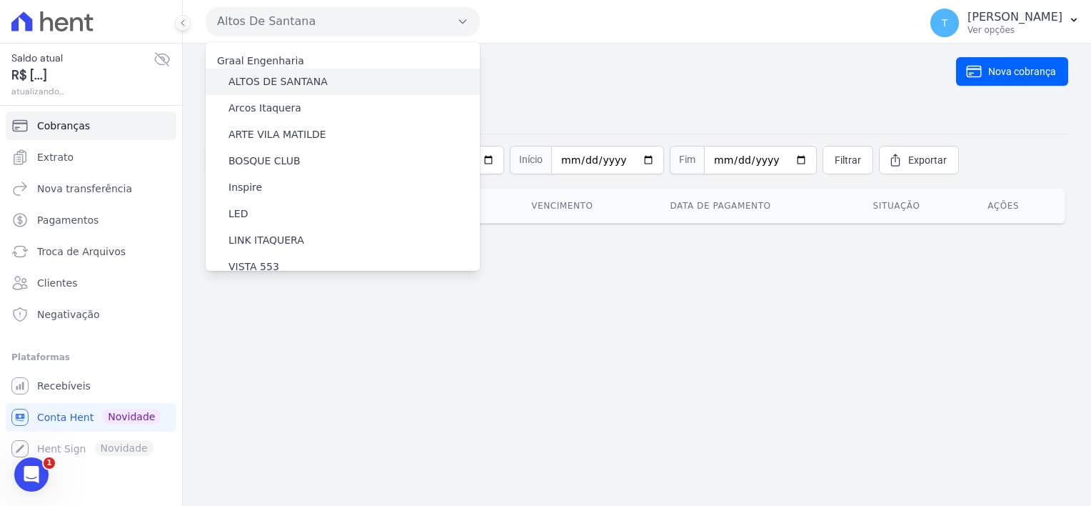
click at [337, 81] on div "ALTOS DE SANTANA" at bounding box center [343, 82] width 274 height 26
click at [251, 82] on label "ALTOS DE SANTANA" at bounding box center [278, 81] width 99 height 15
click at [0, 0] on input "ALTOS DE SANTANA" at bounding box center [0, 0] width 0 height 0
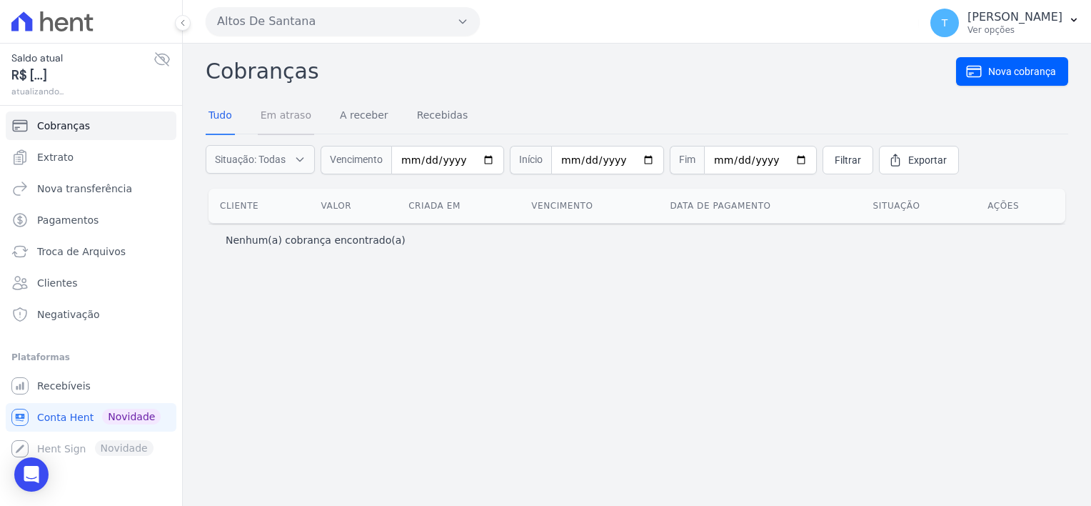
click at [286, 114] on link "Em atraso" at bounding box center [286, 116] width 56 height 37
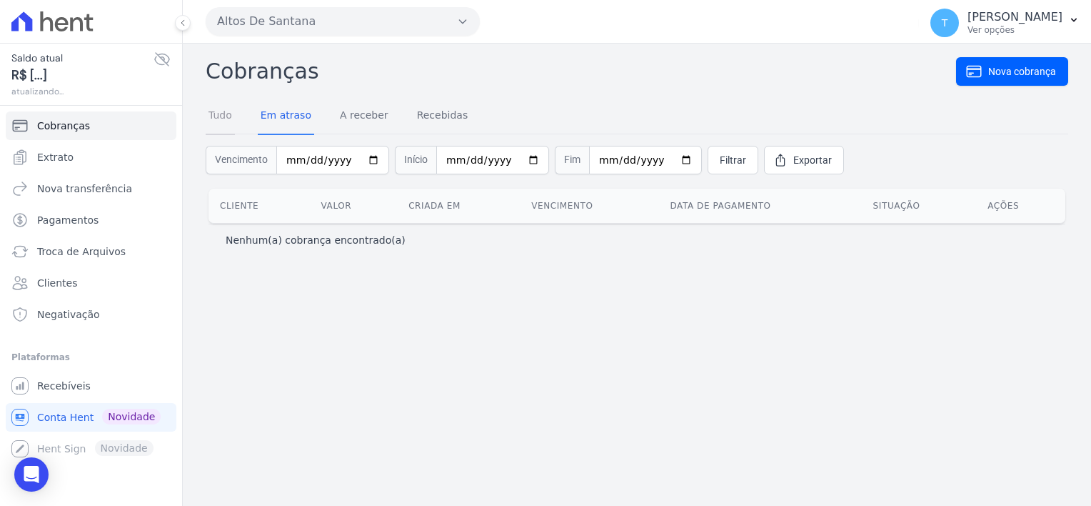
click at [226, 115] on link "Tudo" at bounding box center [220, 116] width 29 height 37
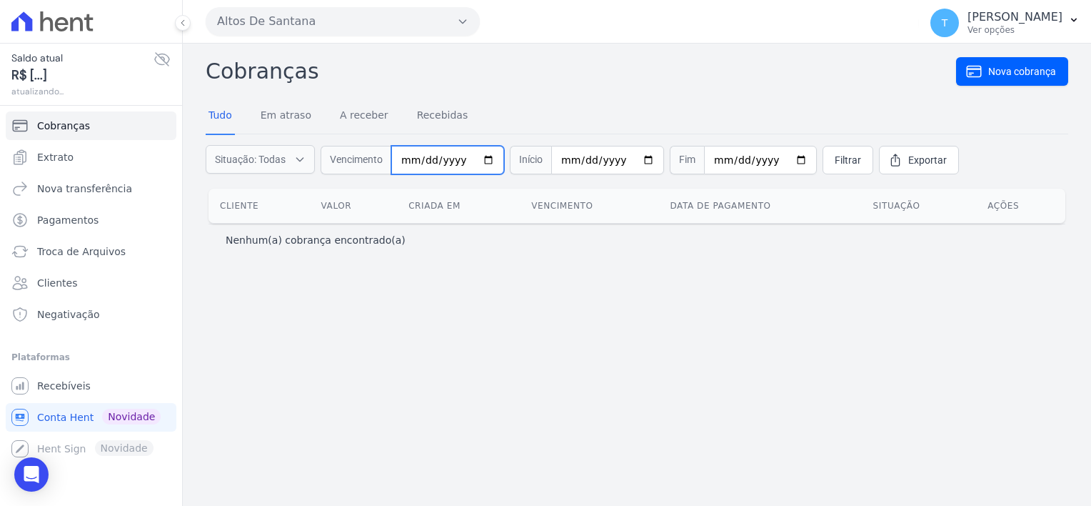
click at [484, 157] on input "date" at bounding box center [447, 160] width 113 height 29
type input "[DATE]"
click at [637, 159] on input "date" at bounding box center [607, 160] width 113 height 29
type input "[DATE]"
click at [477, 159] on input "[DATE]" at bounding box center [447, 160] width 113 height 29
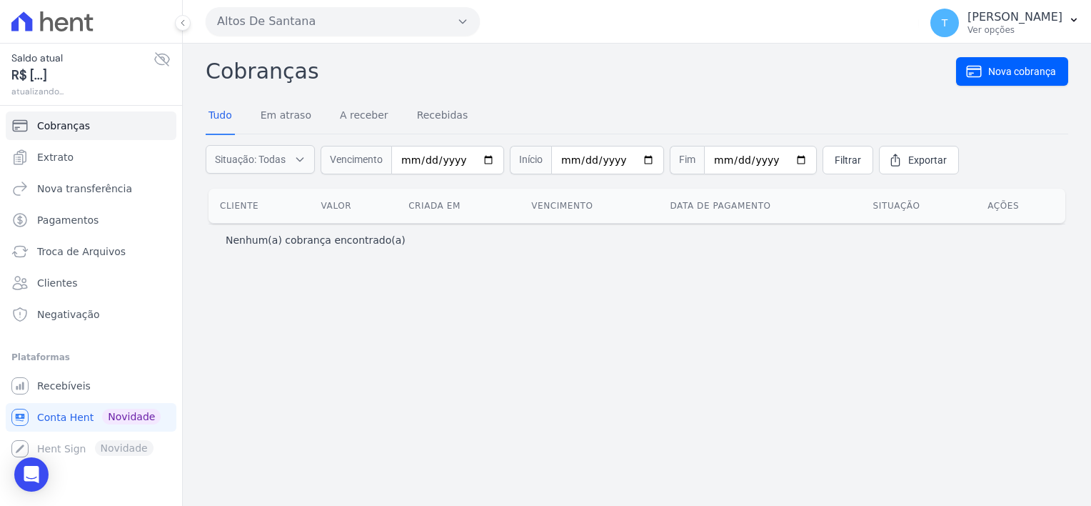
click at [445, 310] on div "Cobranças Nova cobrança Tudo Em atraso A receber Recebidas Situação: Todas Em a…" at bounding box center [637, 275] width 909 height 462
click at [633, 160] on input "[DATE]" at bounding box center [607, 160] width 113 height 29
type input "[DATE]"
click at [777, 160] on input "date" at bounding box center [760, 160] width 113 height 29
type input "[DATE]"
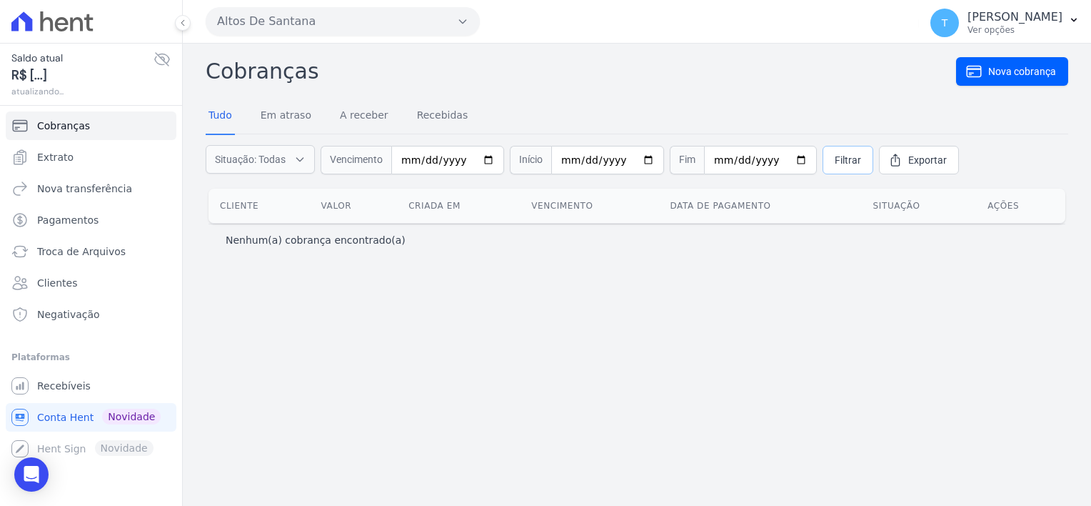
click at [835, 160] on span "Filtrar" at bounding box center [848, 160] width 26 height 14
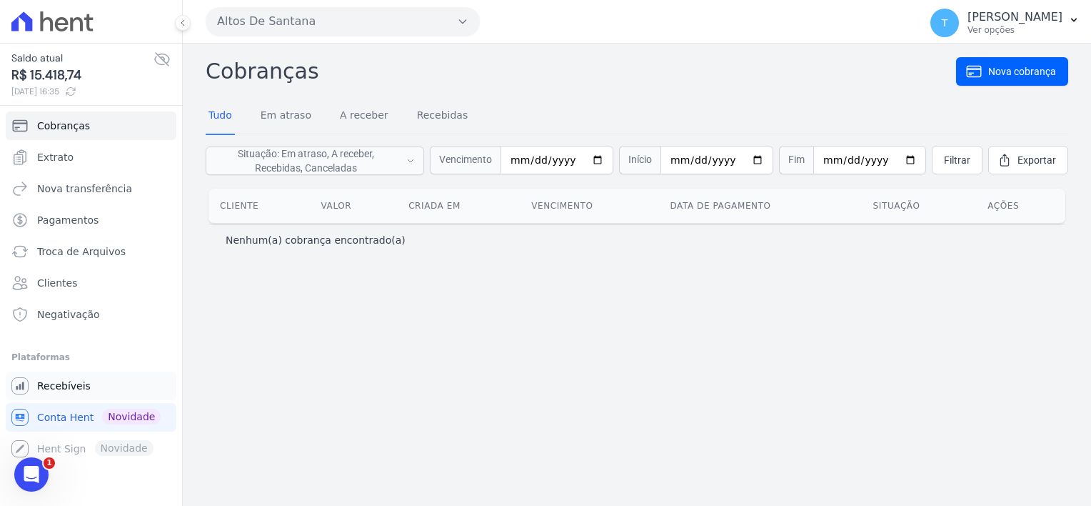
click at [44, 381] on span "Recebíveis" at bounding box center [64, 386] width 54 height 14
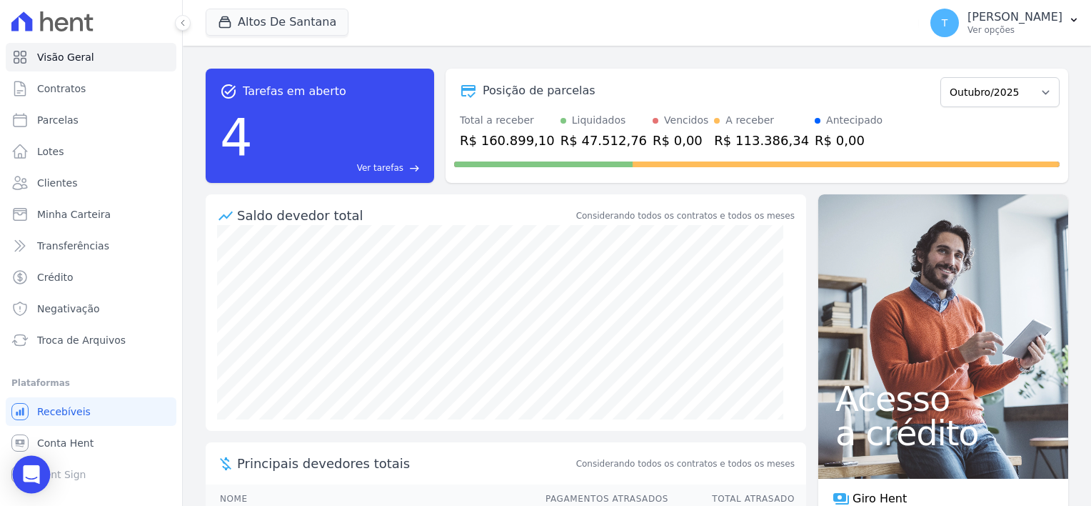
click at [34, 469] on icon "Open Intercom Messenger" at bounding box center [31, 474] width 16 height 19
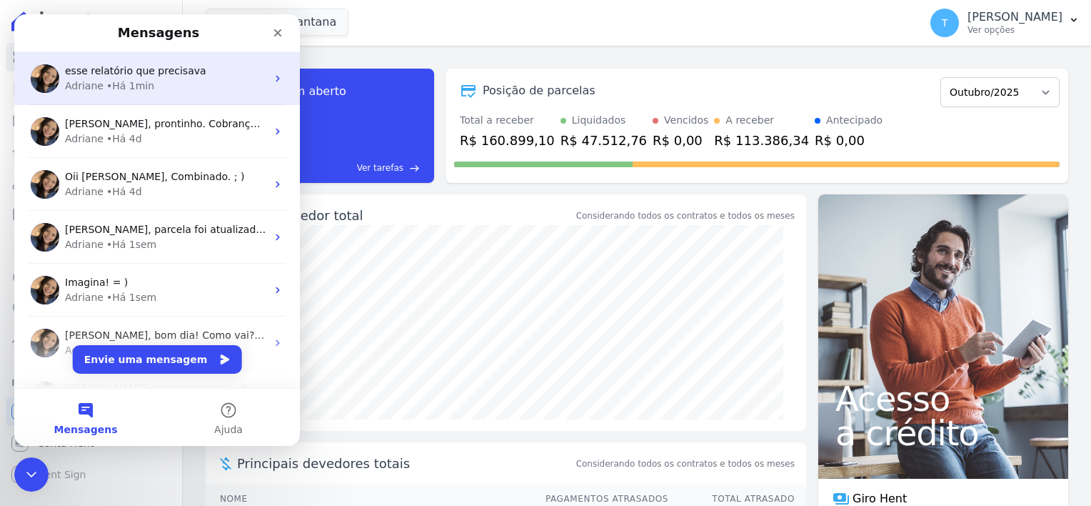
click at [186, 69] on span "esse relatório que precisava" at bounding box center [135, 70] width 141 height 11
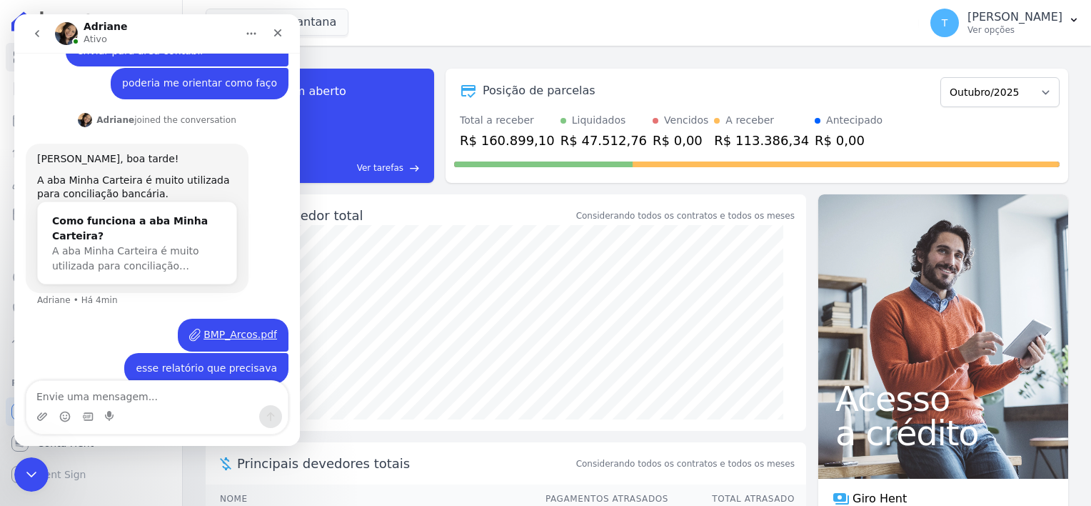
scroll to position [215, 0]
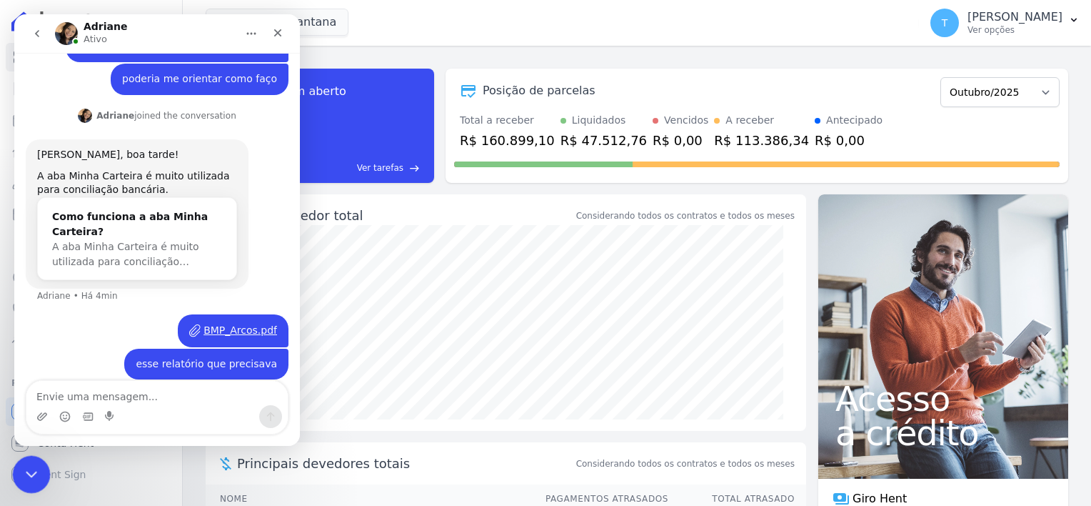
click at [21, 467] on icon "Encerramento do Messenger da Intercom" at bounding box center [29, 472] width 17 height 17
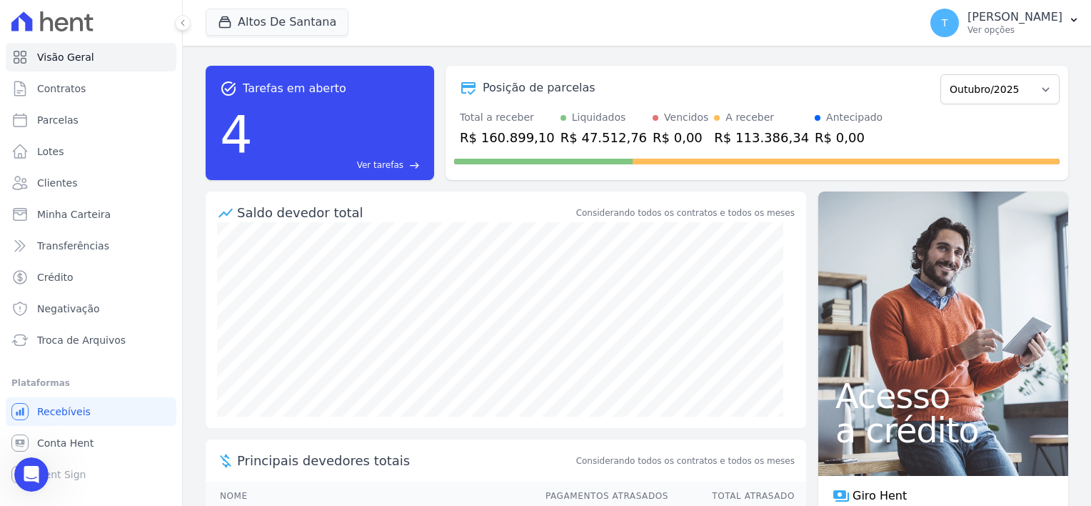
scroll to position [0, 0]
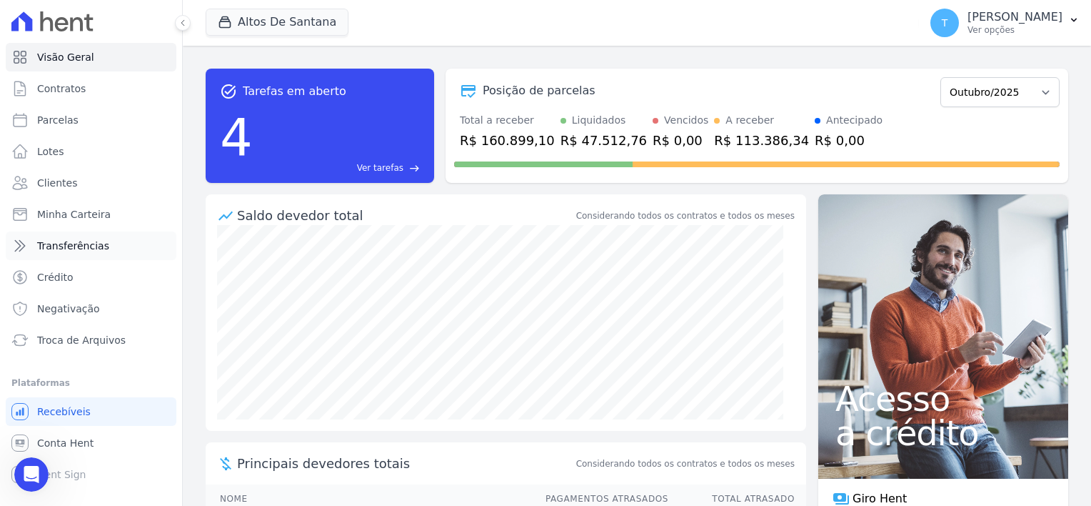
click at [81, 249] on span "Transferências" at bounding box center [73, 246] width 72 height 14
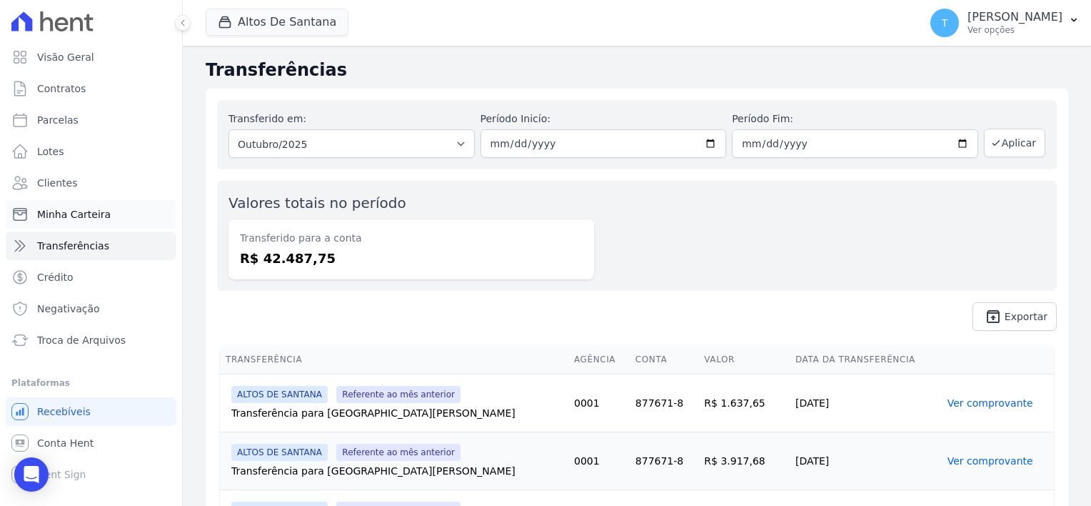
click at [80, 214] on span "Minha Carteira" at bounding box center [74, 214] width 74 height 14
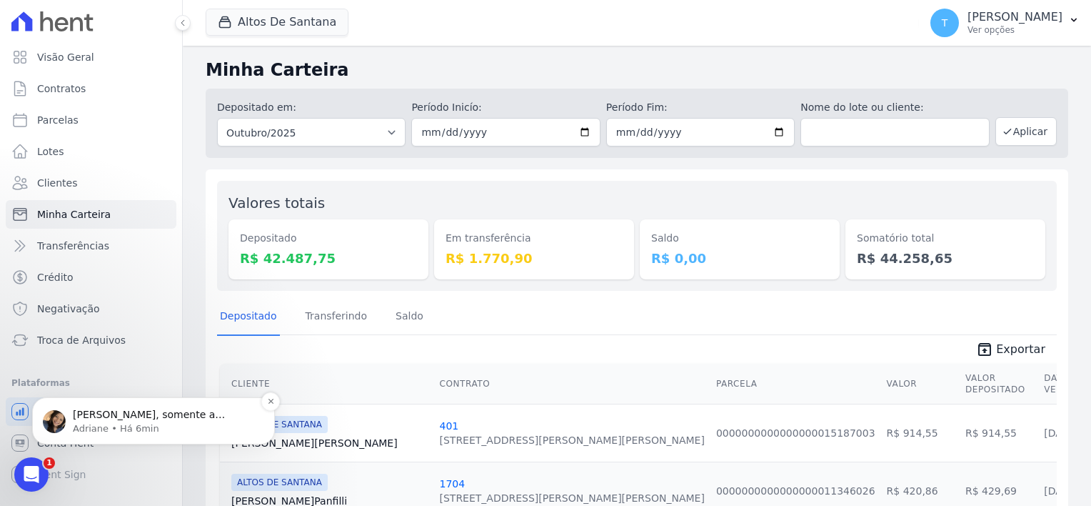
click at [144, 421] on span "Thayna, somente a visualização na conta Hent. Não há opção de download do extra…" at bounding box center [161, 429] width 176 height 40
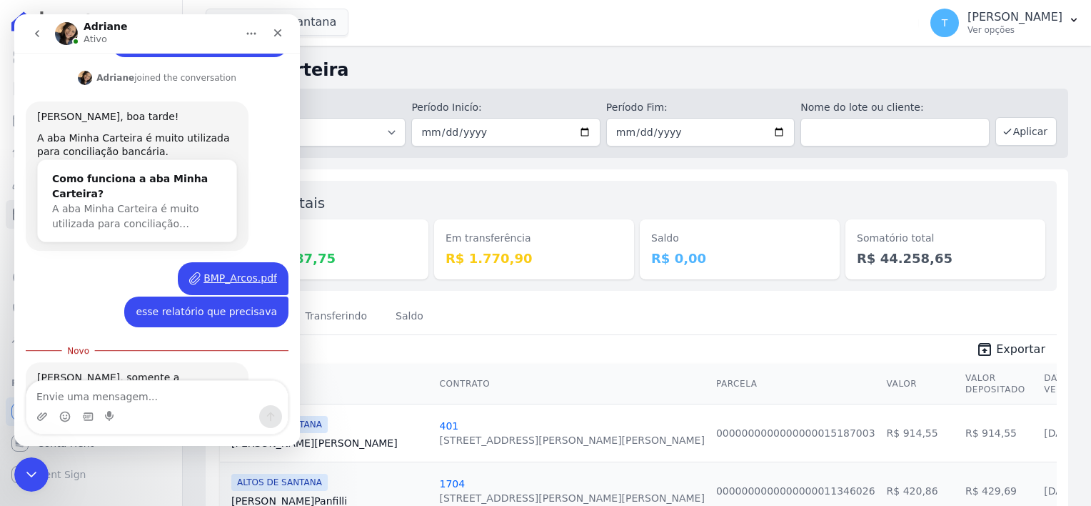
scroll to position [295, 0]
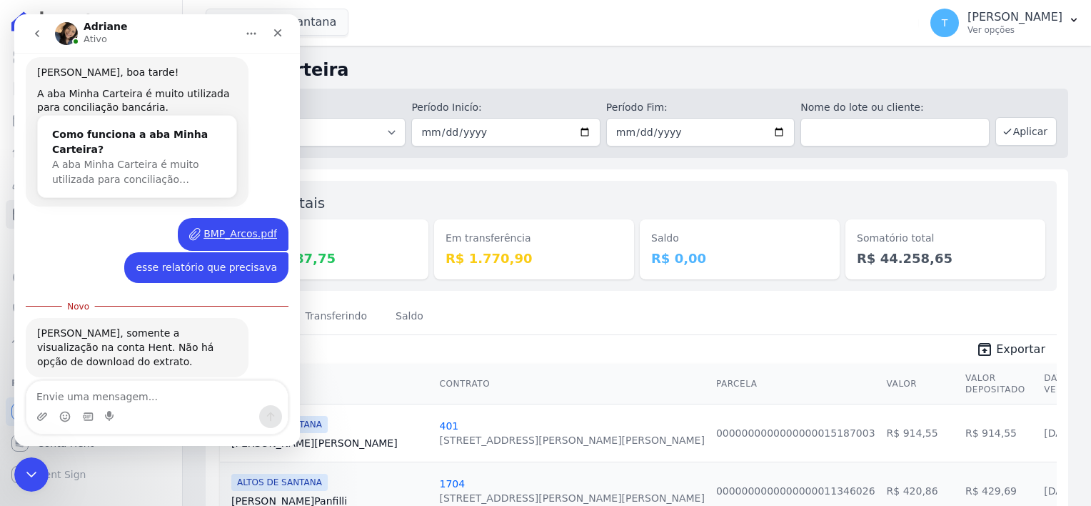
click at [144, 399] on textarea "Envie uma mensagem..." at bounding box center [156, 393] width 261 height 24
type textarea "obrigada"
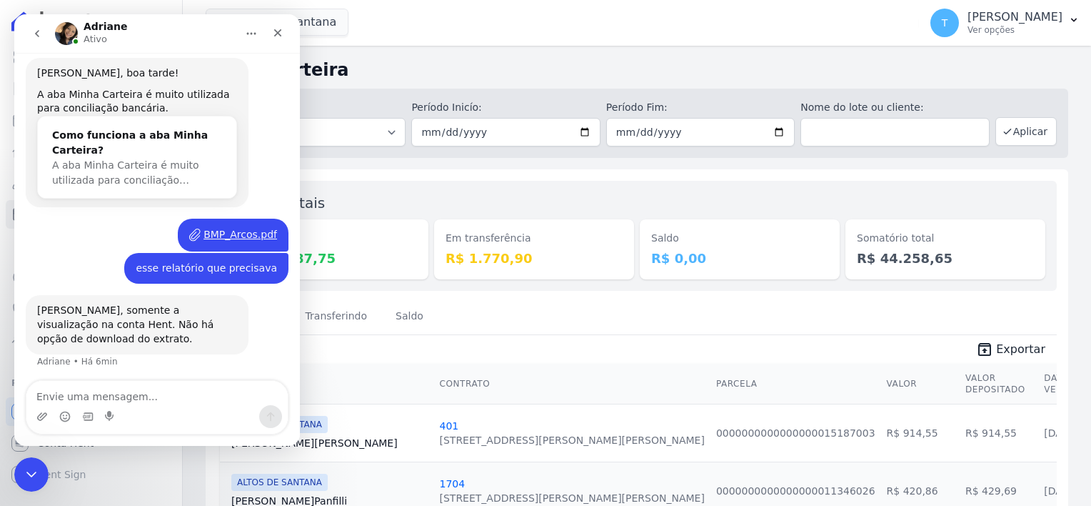
scroll to position [314, 0]
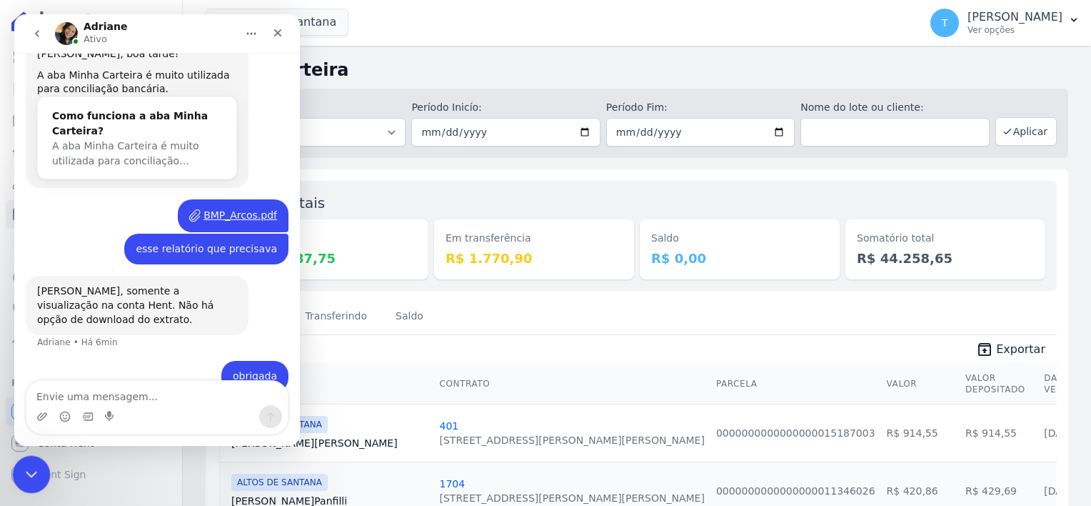
click at [29, 465] on icon "Encerramento do Messenger da Intercom" at bounding box center [29, 472] width 17 height 17
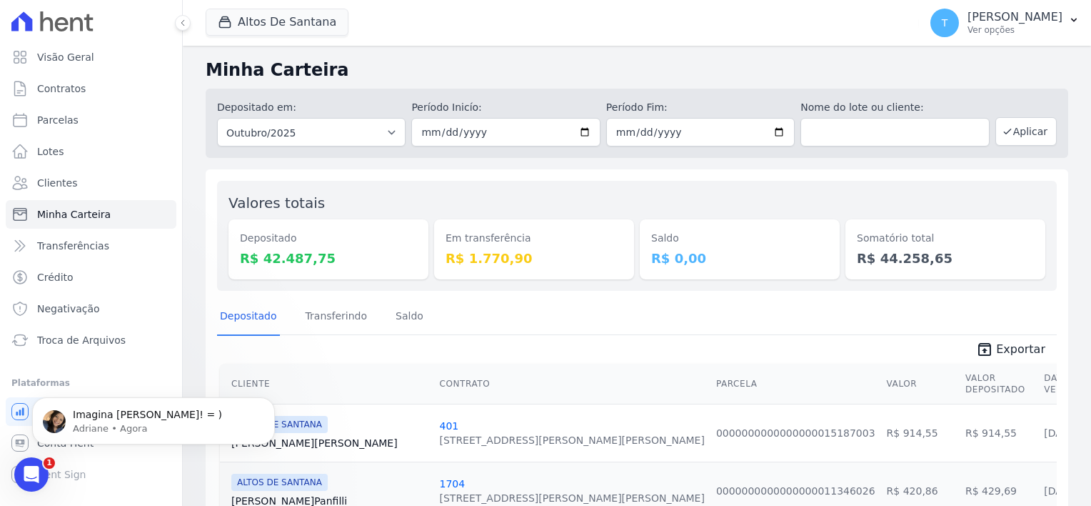
scroll to position [356, 0]
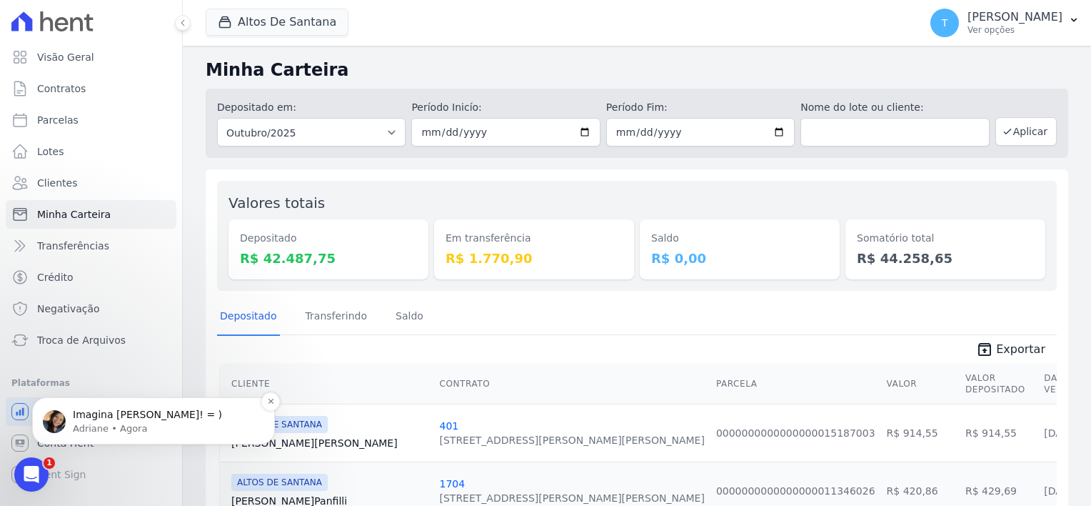
click at [99, 434] on p "Adriane • Agora" at bounding box center [165, 428] width 184 height 13
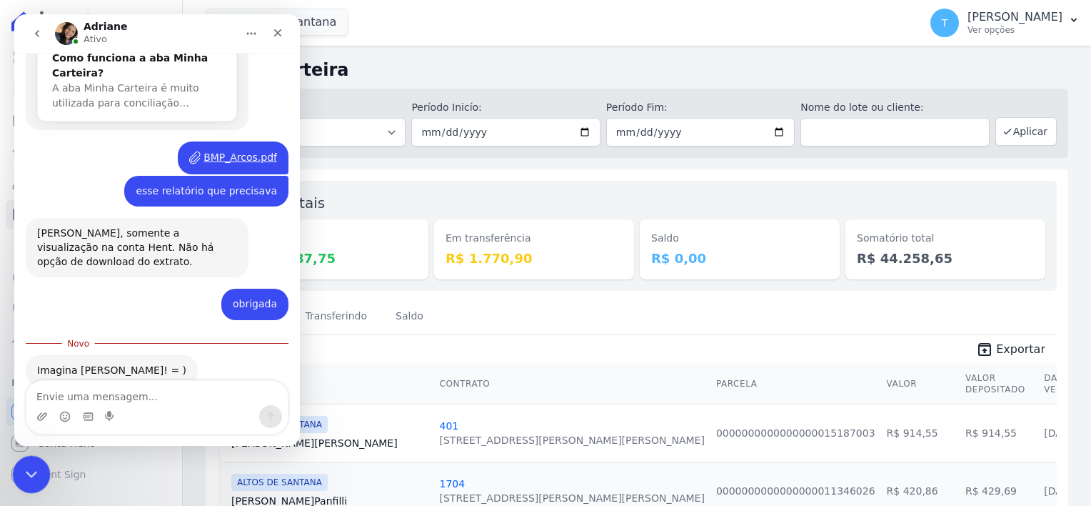
scroll to position [380, 0]
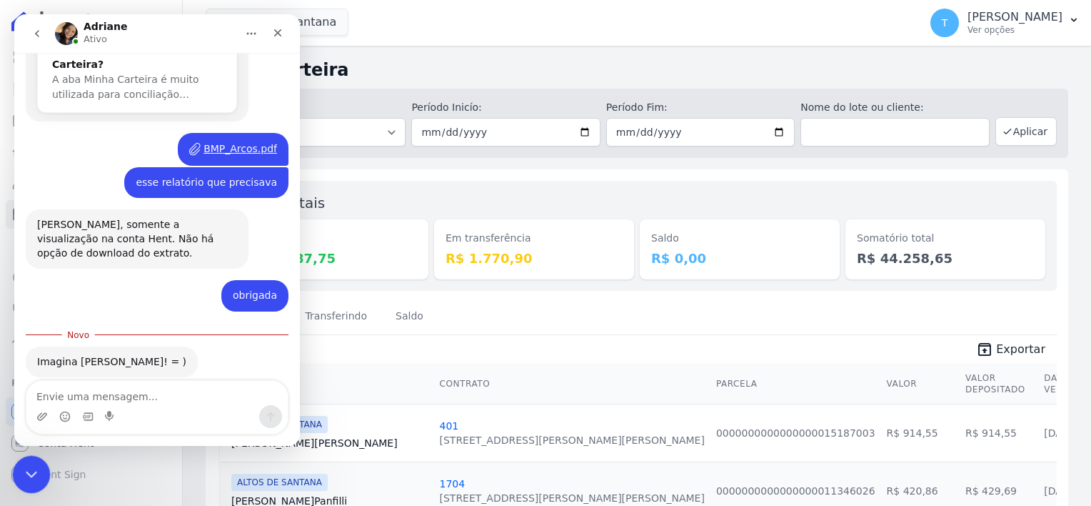
click at [29, 473] on icon "Encerramento do Messenger da Intercom" at bounding box center [29, 472] width 10 height 6
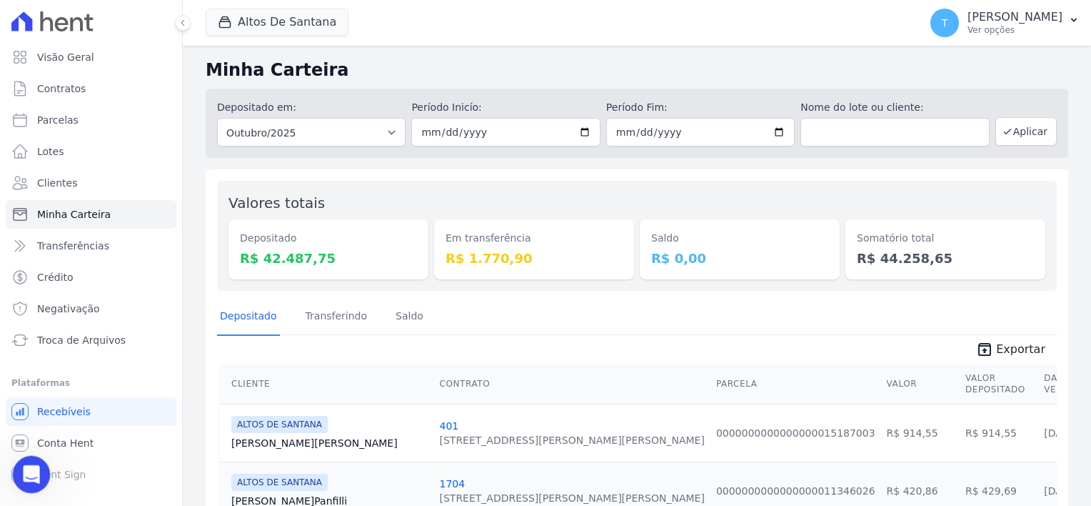
click at [36, 472] on icon "Abertura do Messenger da Intercom" at bounding box center [30, 473] width 24 height 24
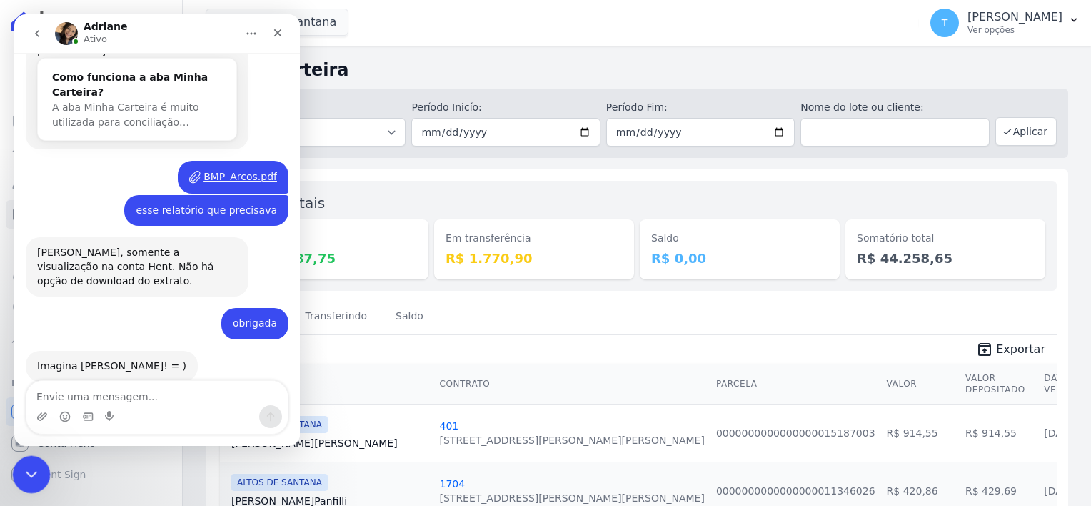
scroll to position [357, 0]
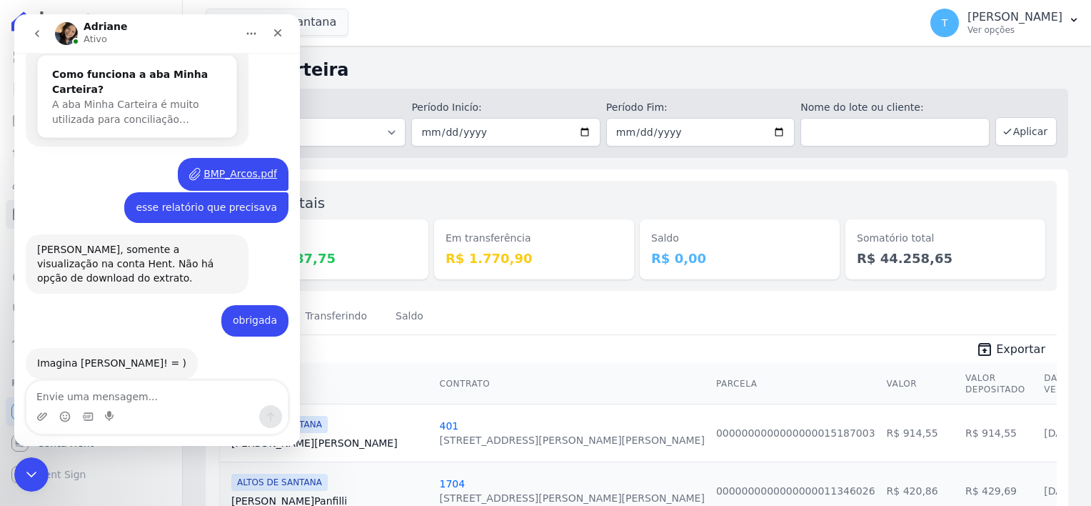
click at [37, 34] on icon "go back" at bounding box center [37, 33] width 4 height 7
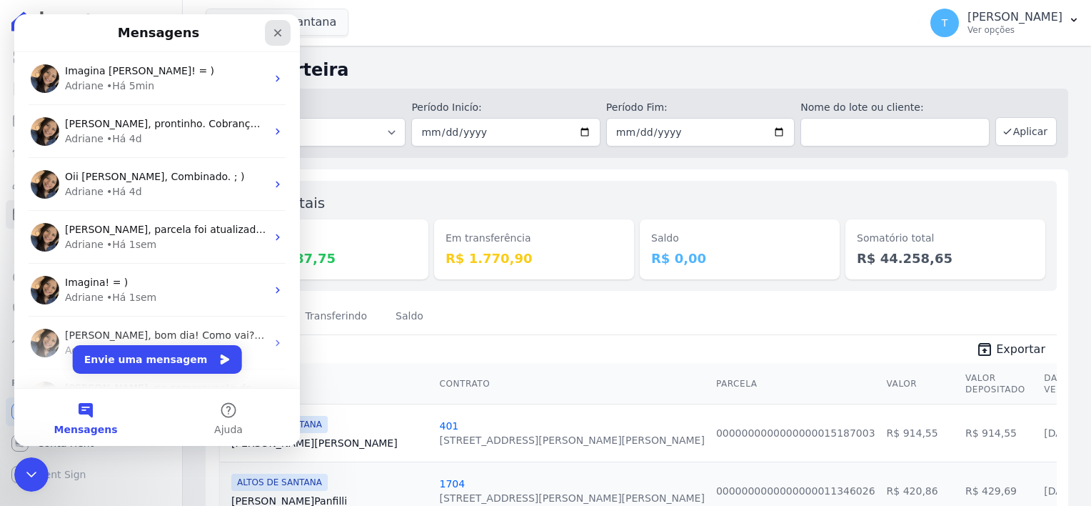
click at [275, 34] on icon "Fechar" at bounding box center [278, 33] width 8 height 8
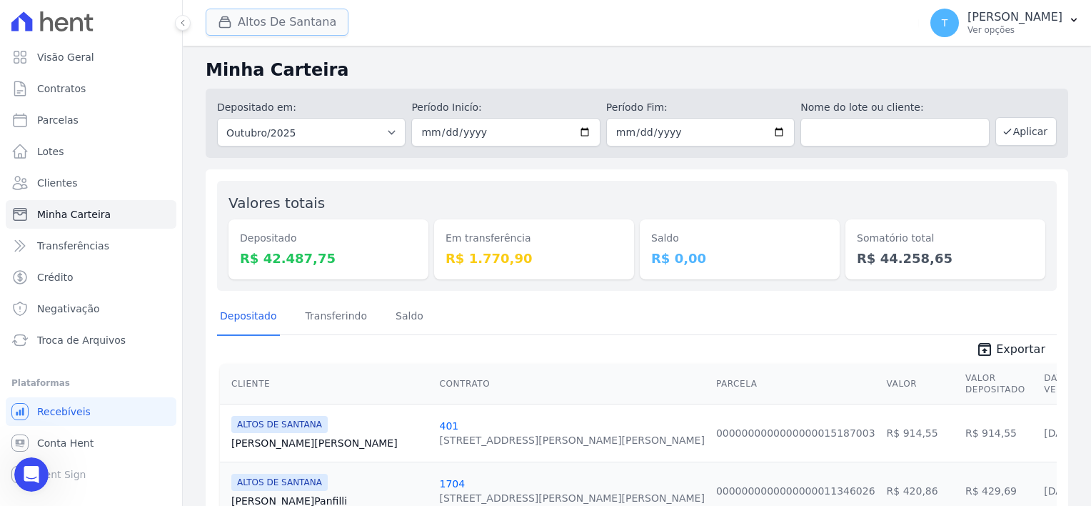
click at [234, 19] on div "button" at bounding box center [228, 22] width 20 height 14
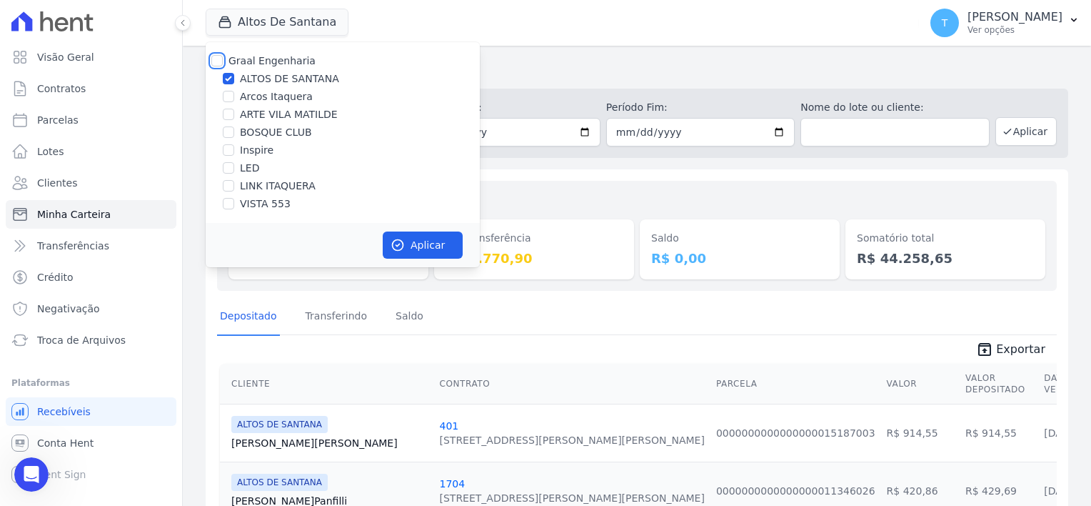
click at [214, 63] on input "Graal Engenharia" at bounding box center [216, 60] width 11 height 11
checkbox input "true"
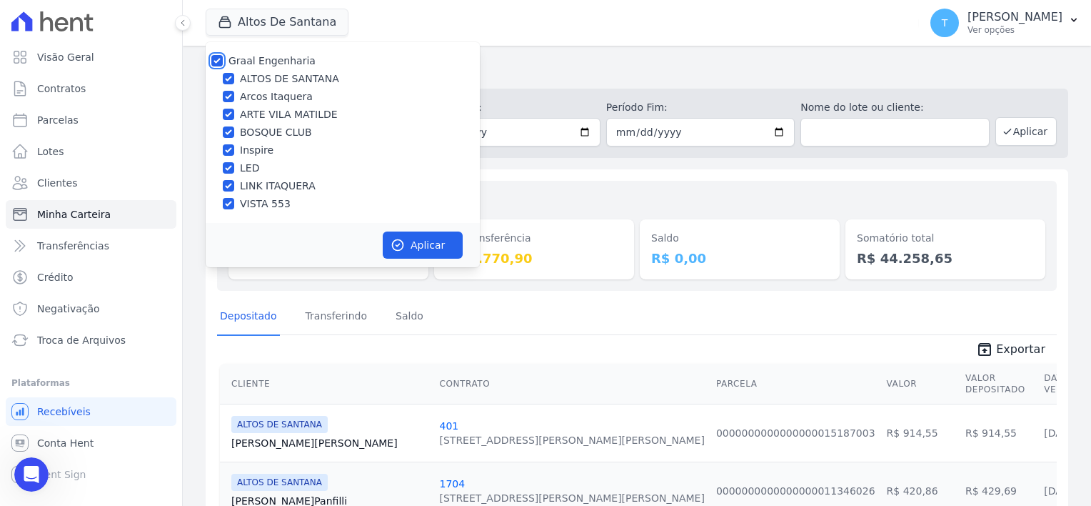
checkbox input "true"
click at [414, 247] on button "Aplicar" at bounding box center [423, 244] width 80 height 27
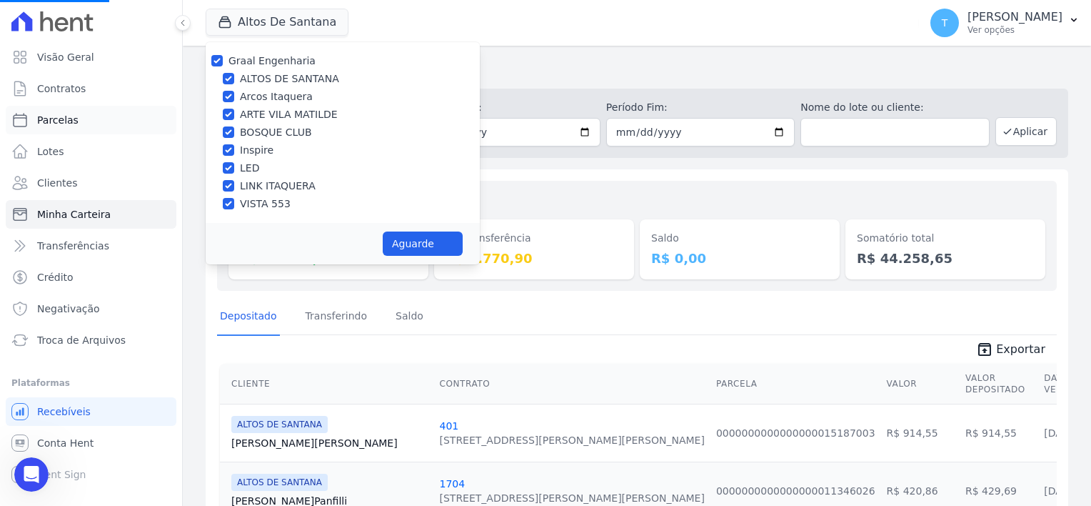
click at [57, 122] on span "Parcelas" at bounding box center [57, 120] width 41 height 14
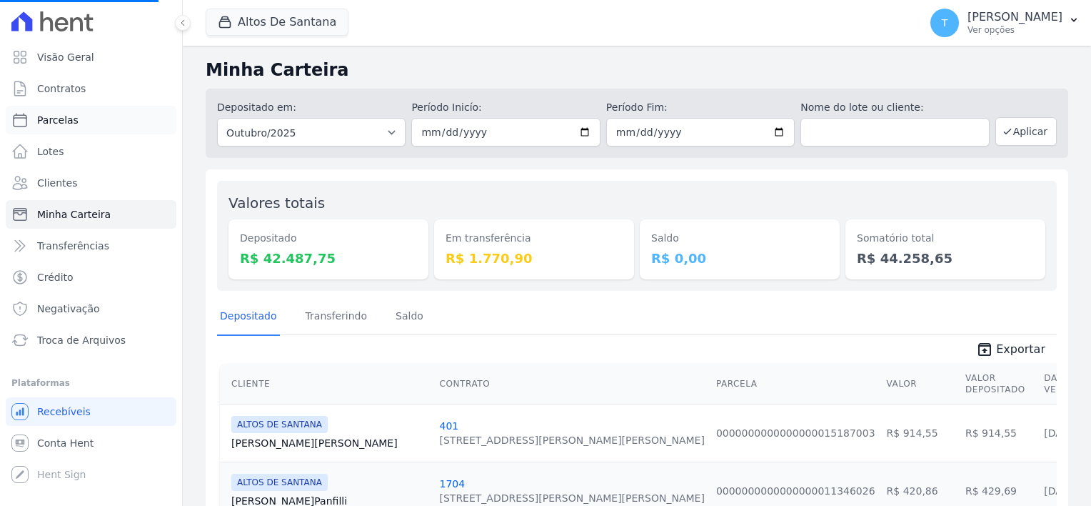
select select
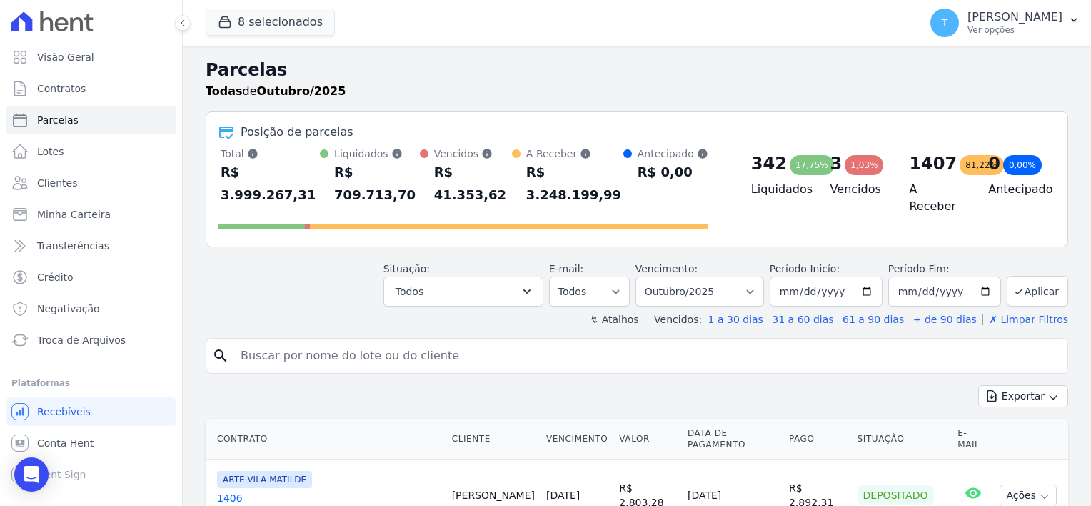
click at [264, 341] on input "search" at bounding box center [647, 355] width 830 height 29
paste input "Bianca Lorím de Souza Peres"
type input "Bianca Lorím de Souza Peres"
select select
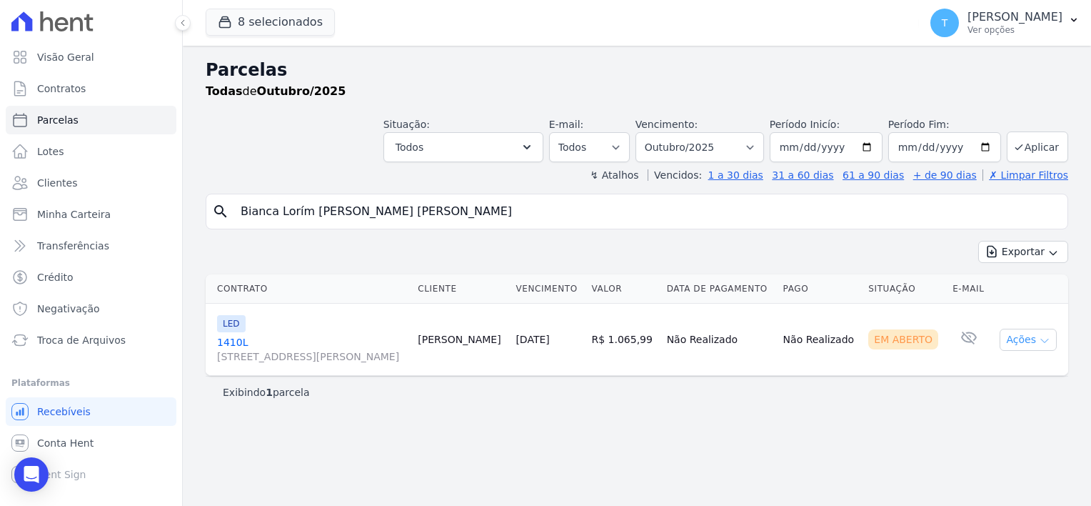
click at [1039, 339] on icon "button" at bounding box center [1044, 340] width 11 height 11
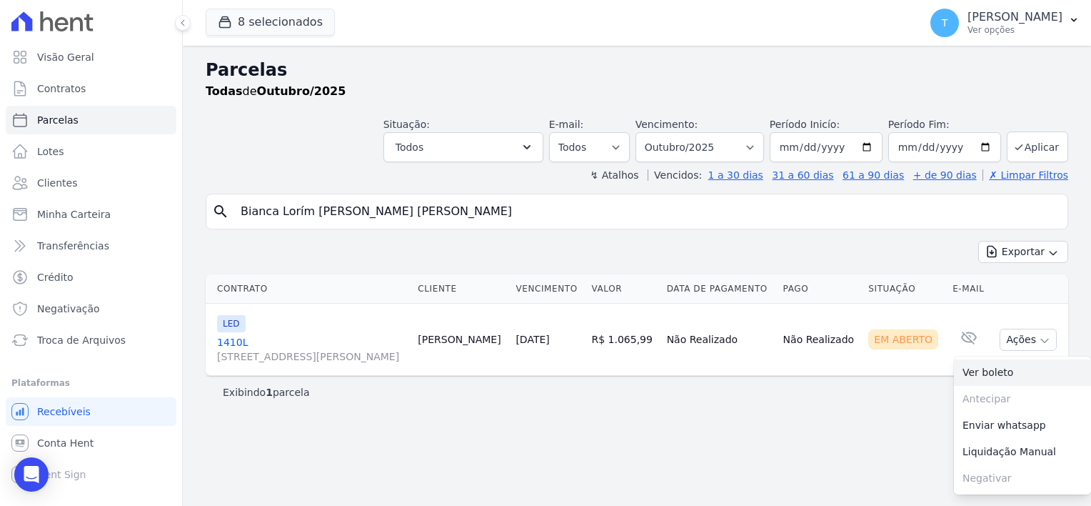
click at [1006, 371] on link "Ver boleto" at bounding box center [1022, 372] width 137 height 26
drag, startPoint x: 406, startPoint y: 217, endPoint x: 217, endPoint y: 214, distance: 188.6
click at [217, 214] on div "search Bianca Lorím de Souza Peres" at bounding box center [637, 212] width 863 height 36
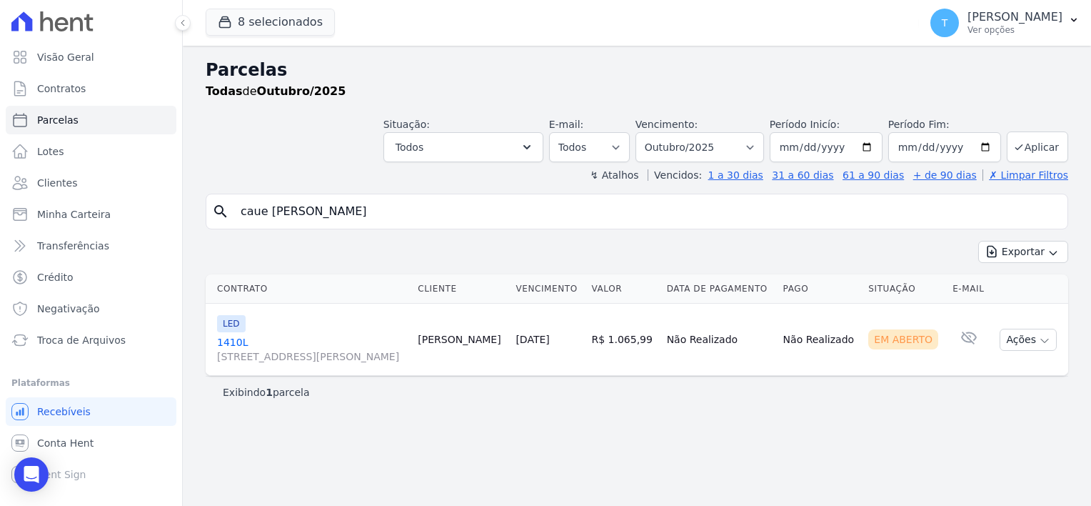
type input "caue alcanta"
select select
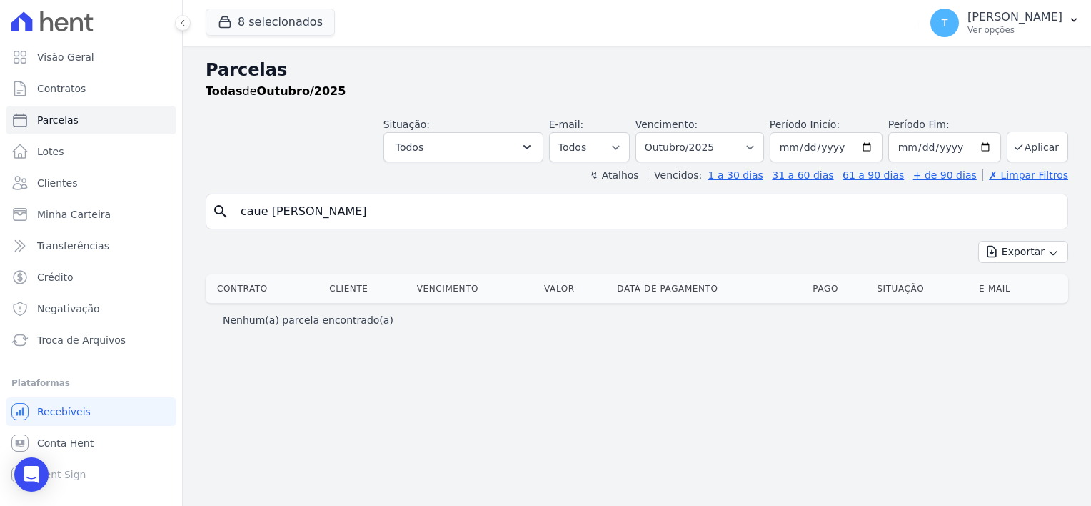
click at [263, 210] on input "caue alcanta" at bounding box center [647, 211] width 830 height 29
type input "cauê alcanta"
select select
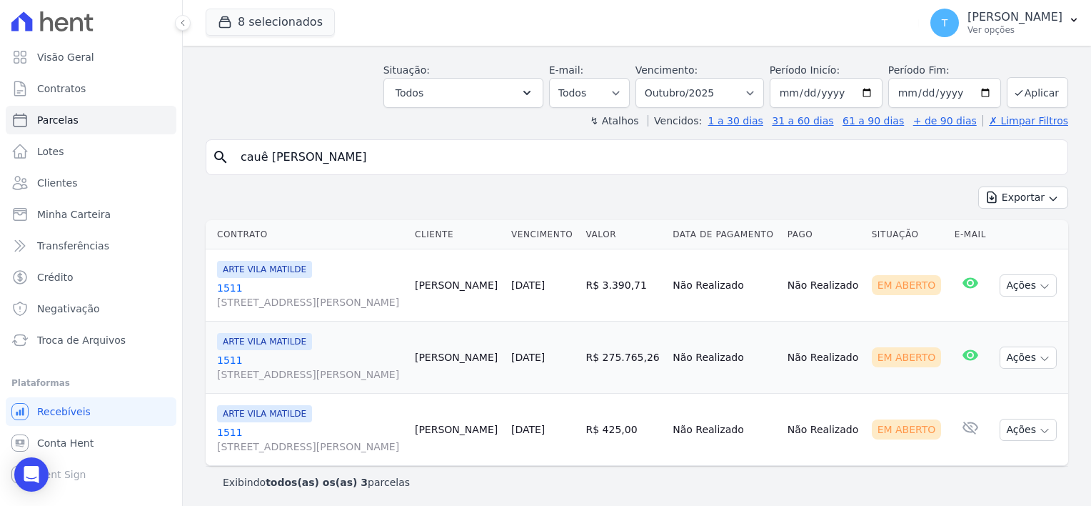
scroll to position [56, 0]
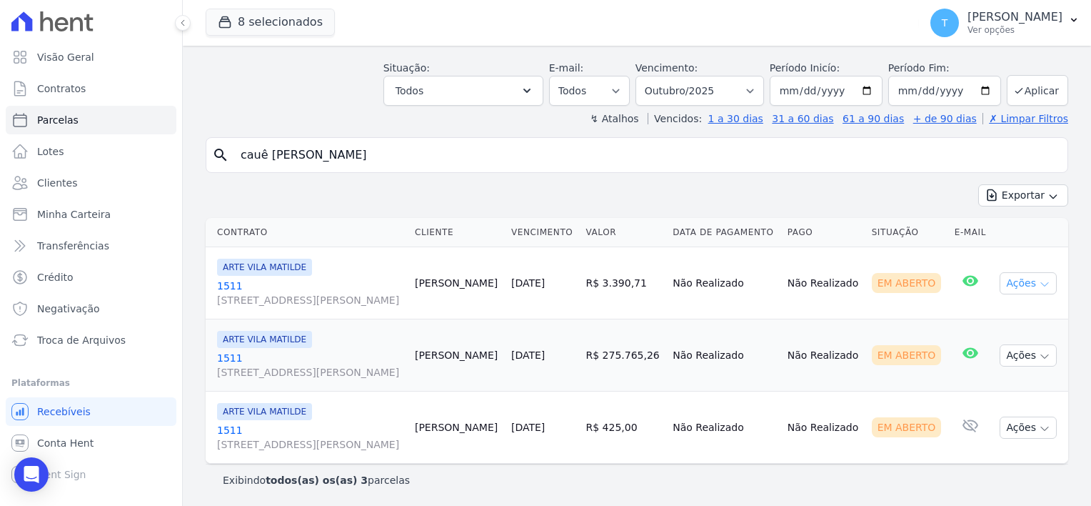
click at [1039, 286] on icon "button" at bounding box center [1044, 284] width 11 height 11
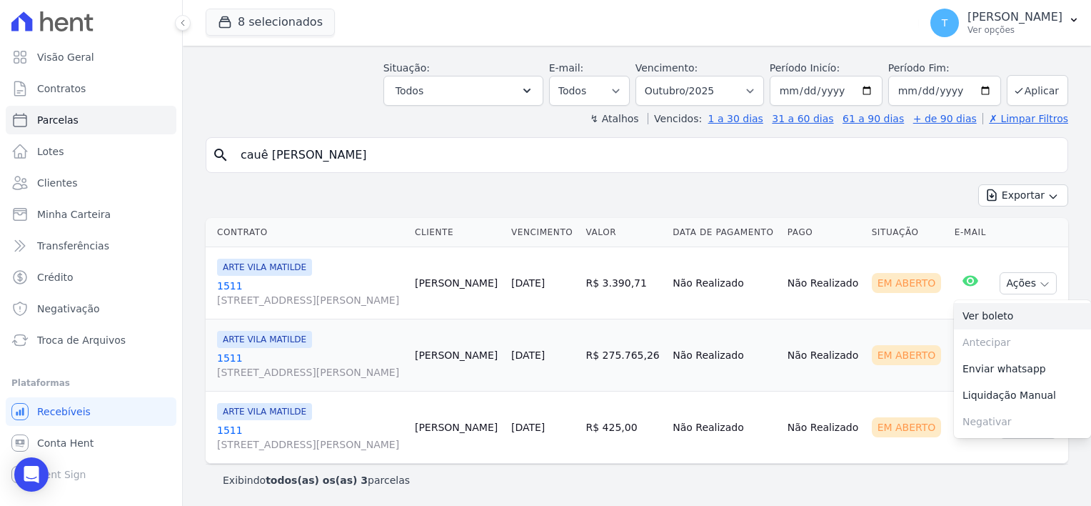
click at [994, 316] on link "Ver boleto" at bounding box center [1022, 316] width 137 height 26
click at [892, 331] on td "Em Aberto" at bounding box center [907, 355] width 83 height 72
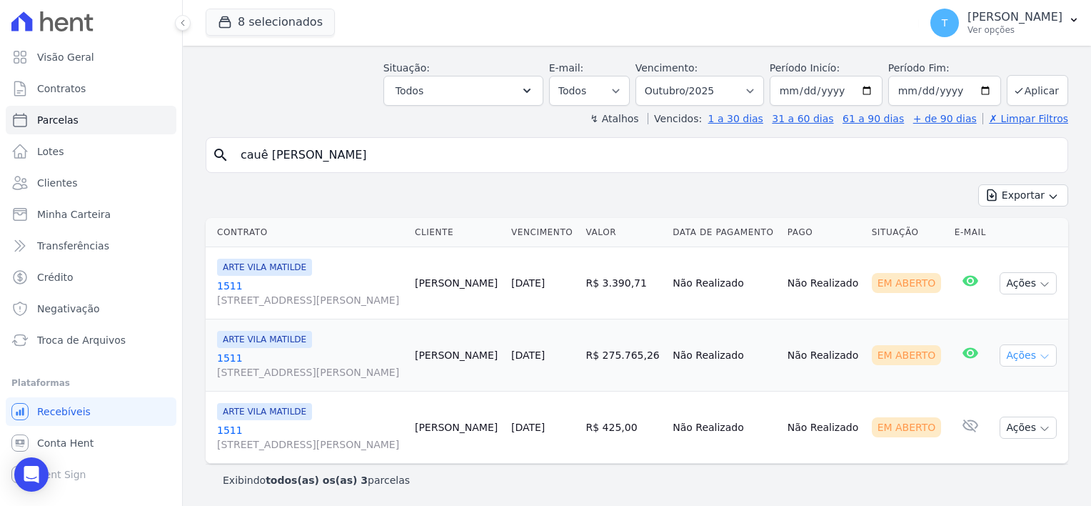
click at [1039, 357] on icon "button" at bounding box center [1044, 356] width 11 height 11
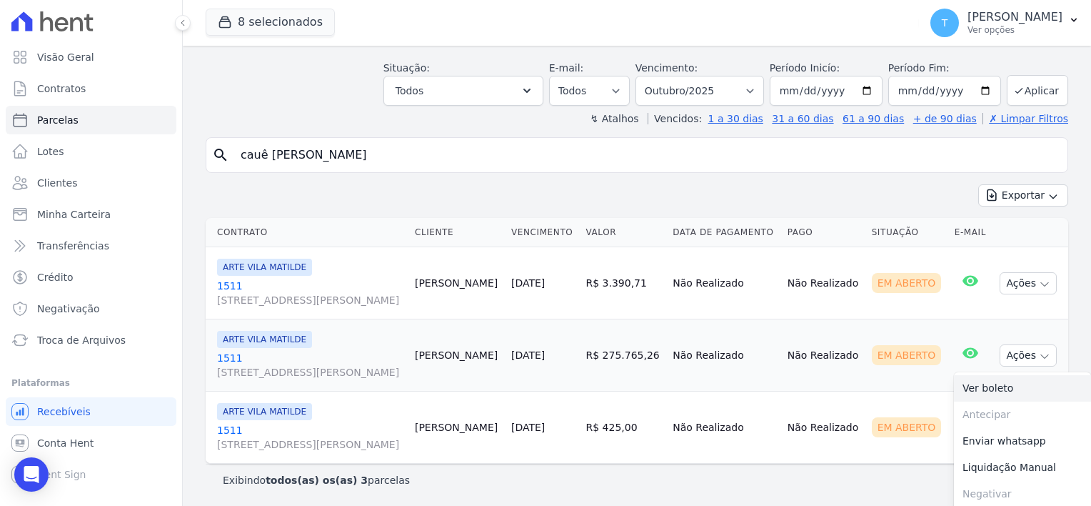
click at [997, 390] on link "Ver boleto" at bounding box center [1022, 388] width 137 height 26
click at [814, 444] on td "Não Realizado" at bounding box center [824, 427] width 84 height 72
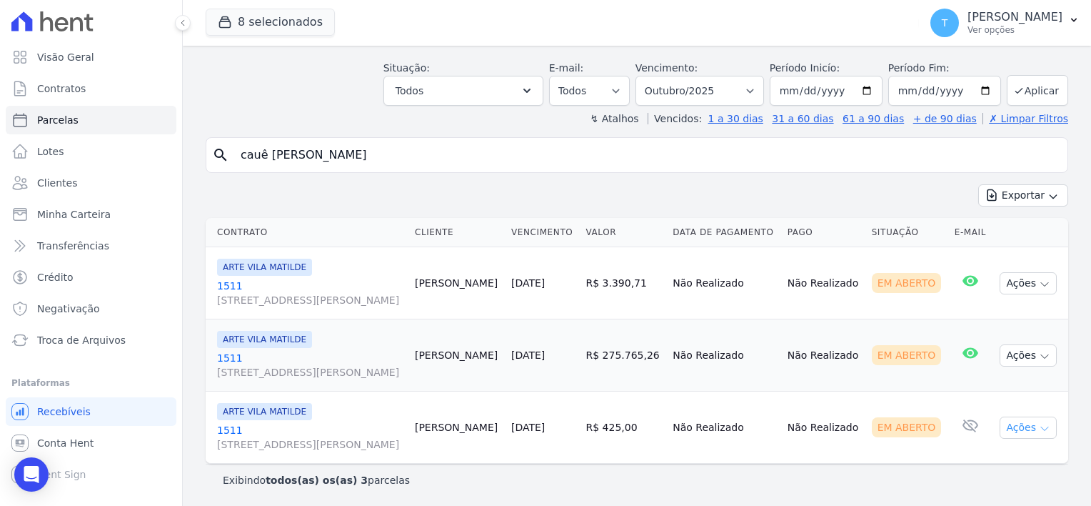
click at [1044, 424] on button "Ações" at bounding box center [1028, 427] width 57 height 22
click at [991, 459] on link "Ver boleto" at bounding box center [1022, 460] width 137 height 26
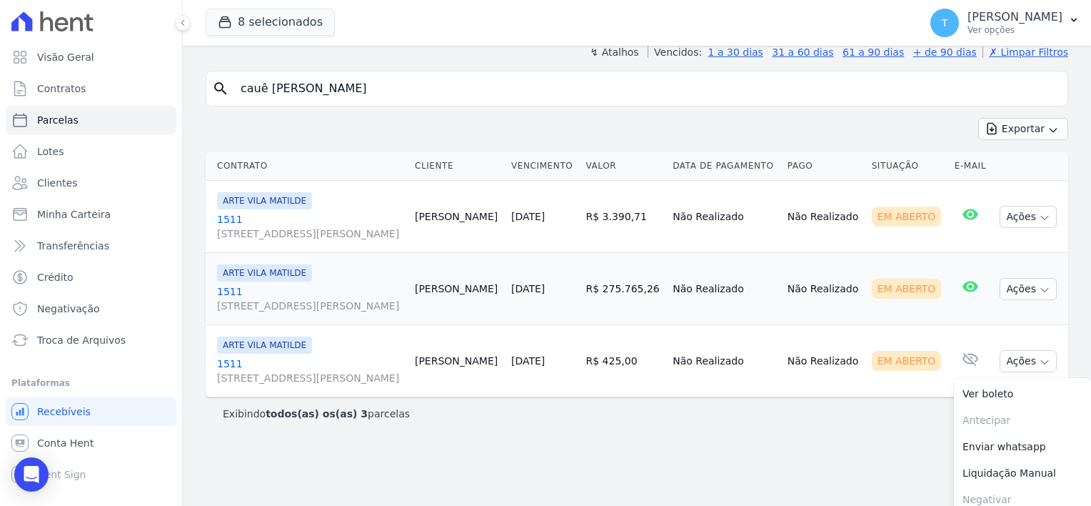
scroll to position [128, 0]
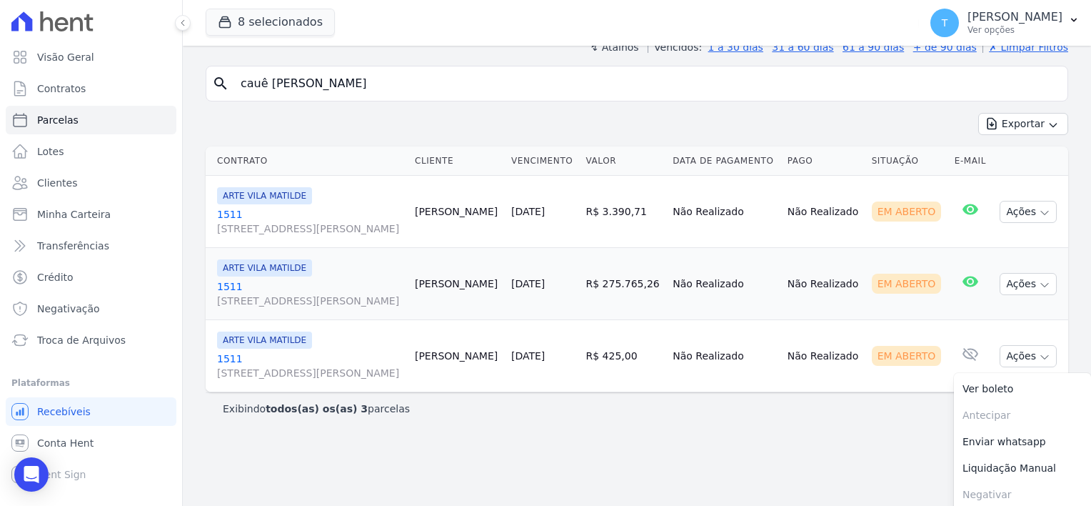
drag, startPoint x: 317, startPoint y: 81, endPoint x: 209, endPoint y: 89, distance: 108.9
click at [209, 89] on div "search cauê alcanta" at bounding box center [637, 84] width 863 height 36
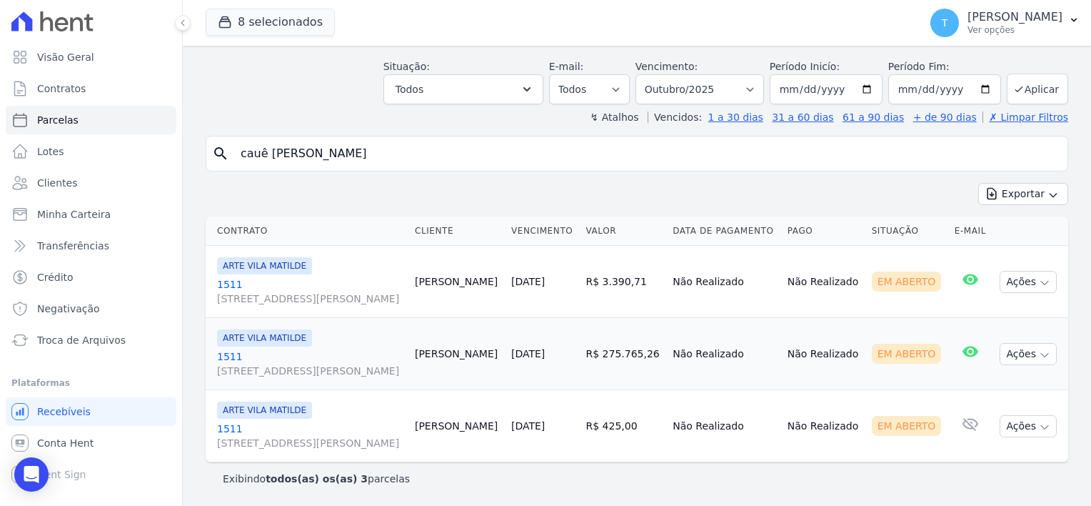
scroll to position [56, 0]
paste input "Ricardo Alves Pesso"
type input "Ricardo Alves Pessoa"
select select
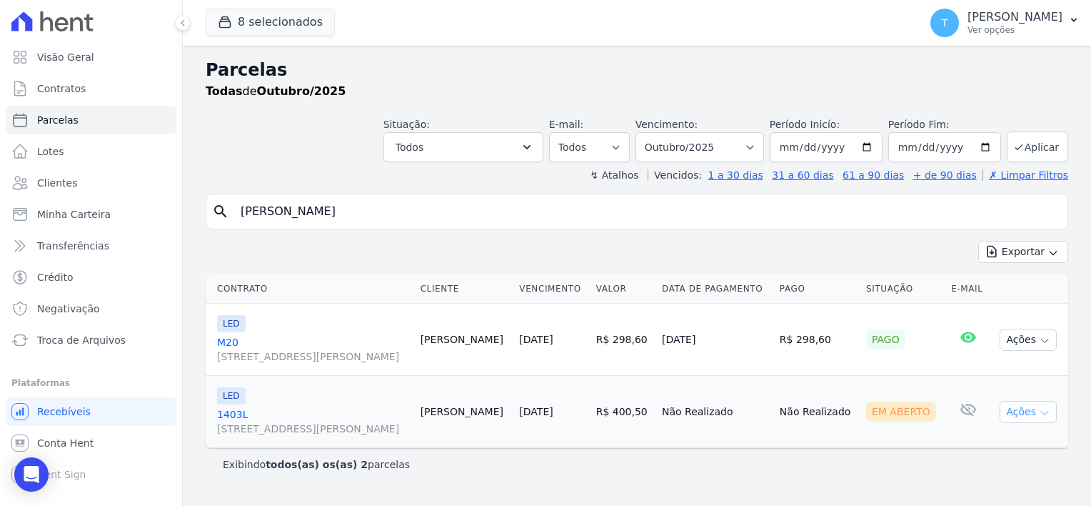
click at [1048, 413] on icon "button" at bounding box center [1044, 412] width 11 height 11
click at [1014, 446] on link "Ver boleto" at bounding box center [1022, 444] width 137 height 26
click at [99, 337] on span "Troca de Arquivos" at bounding box center [81, 340] width 89 height 14
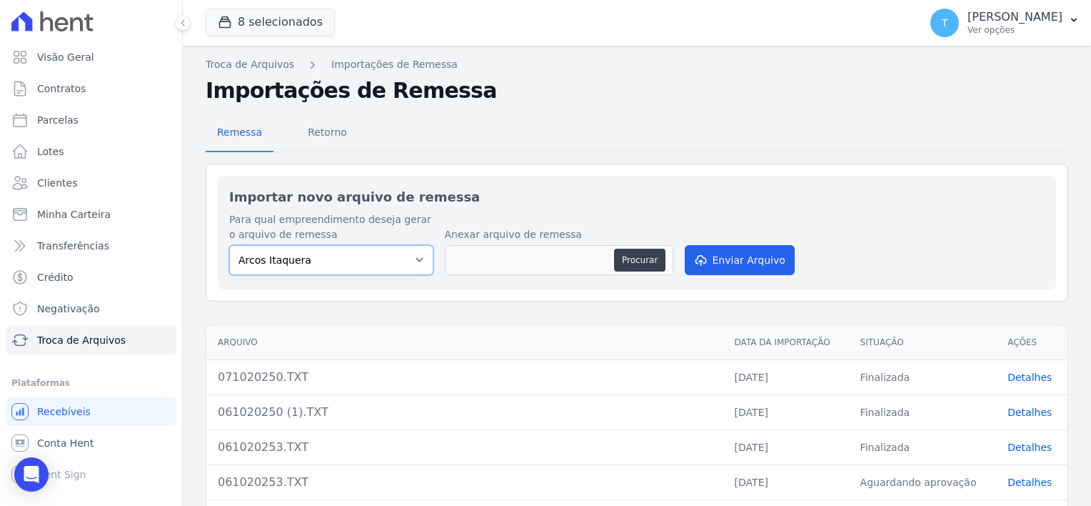
click at [364, 255] on select "Arcos Itaquera [GEOGRAPHIC_DATA] Inspire BOSQUE CLUB ARTE [GEOGRAPHIC_DATA] 553…" at bounding box center [331, 260] width 204 height 30
select select "0f63778f-d065-481e-98dc-731d1f59daba"
click at [229, 245] on select "Arcos Itaquera [GEOGRAPHIC_DATA] Inspire BOSQUE CLUB ARTE [GEOGRAPHIC_DATA] 553…" at bounding box center [331, 260] width 204 height 30
click at [661, 257] on button "Procurar" at bounding box center [639, 260] width 51 height 23
type input "0710202530.TXT"
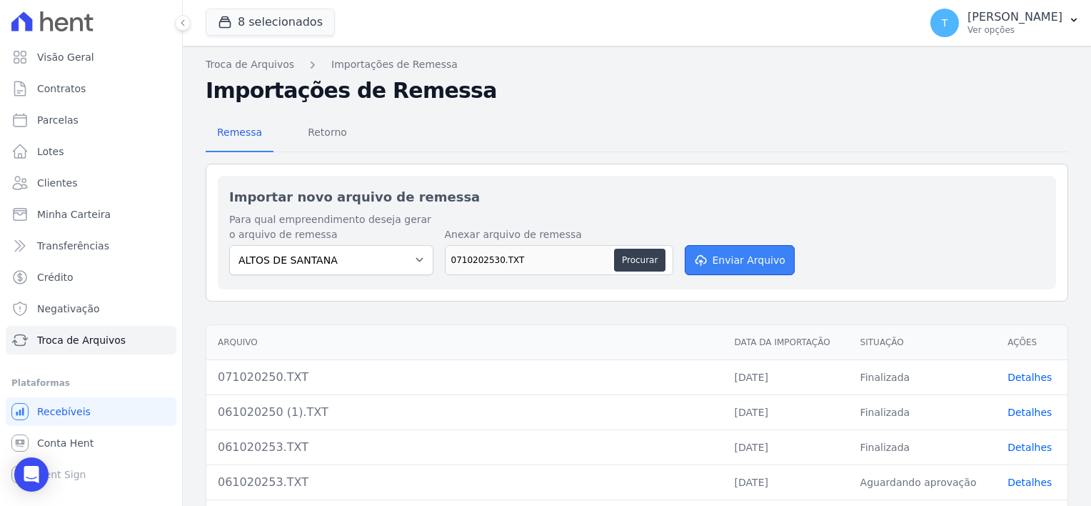
click at [727, 263] on button "Enviar Arquivo" at bounding box center [740, 260] width 110 height 30
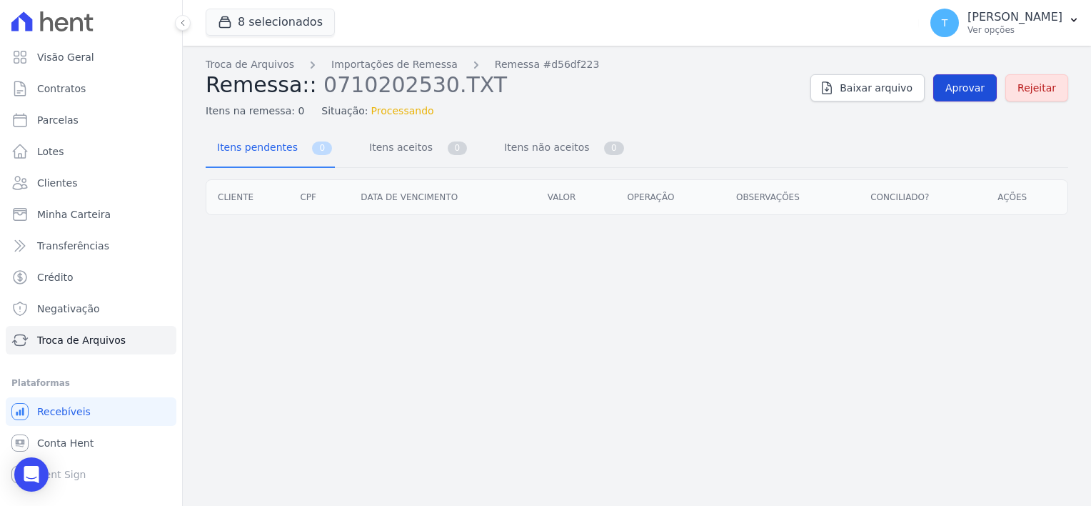
click at [963, 89] on span "Aprovar" at bounding box center [965, 88] width 39 height 14
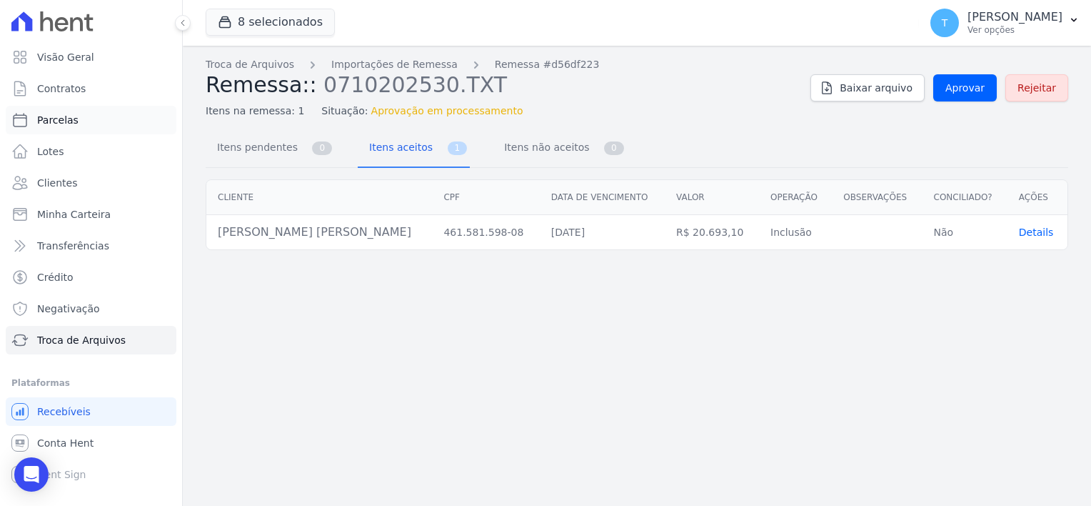
click at [71, 121] on span "Parcelas" at bounding box center [57, 120] width 41 height 14
select select
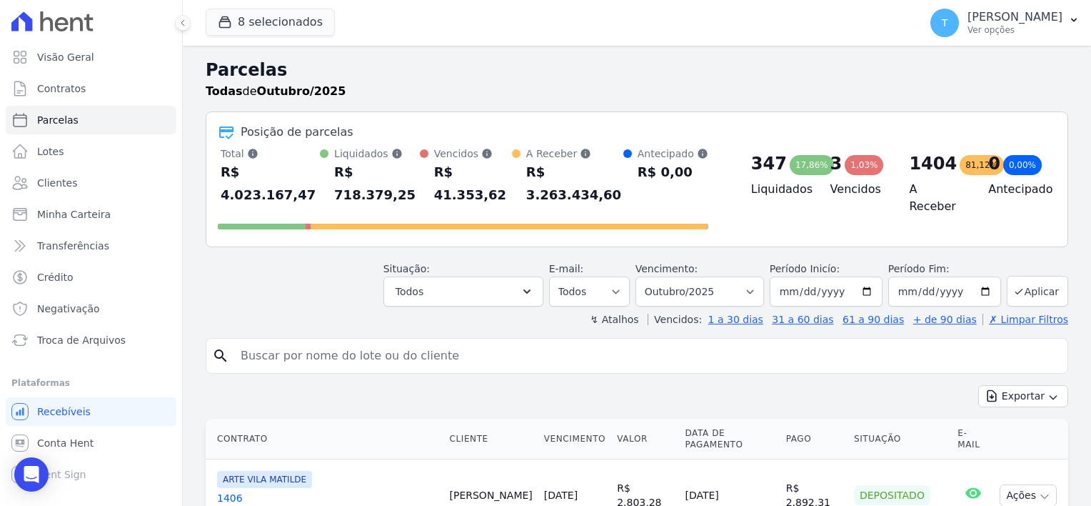
click at [246, 341] on input "search" at bounding box center [647, 355] width 830 height 29
paste input "Pedro Vinicius Cardoso Batista"
type input "Pedro Vinicius Cardoso Batista"
select select
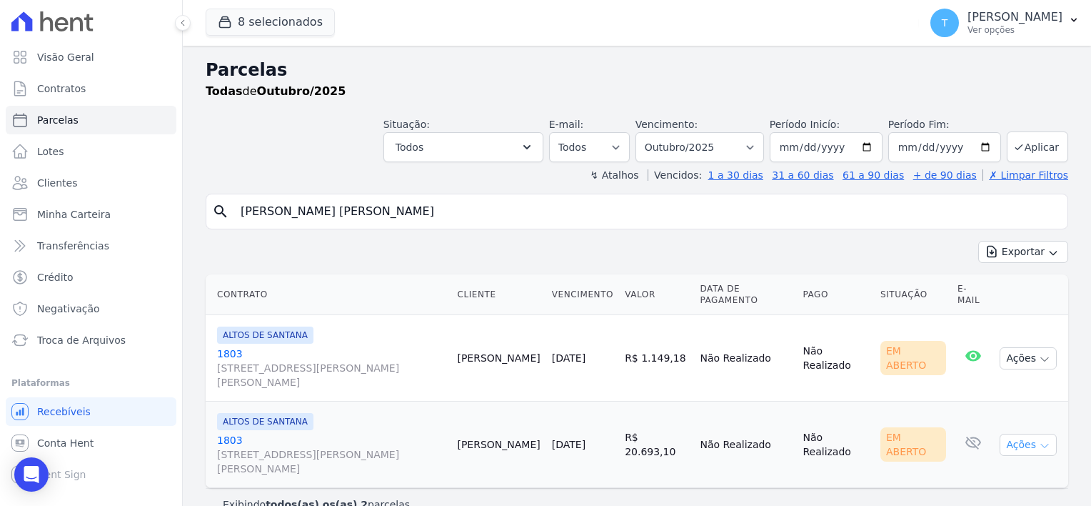
click at [1049, 440] on icon "button" at bounding box center [1044, 445] width 11 height 11
click at [984, 464] on link "Ver boleto" at bounding box center [1022, 477] width 137 height 26
